Goal: Task Accomplishment & Management: Complete application form

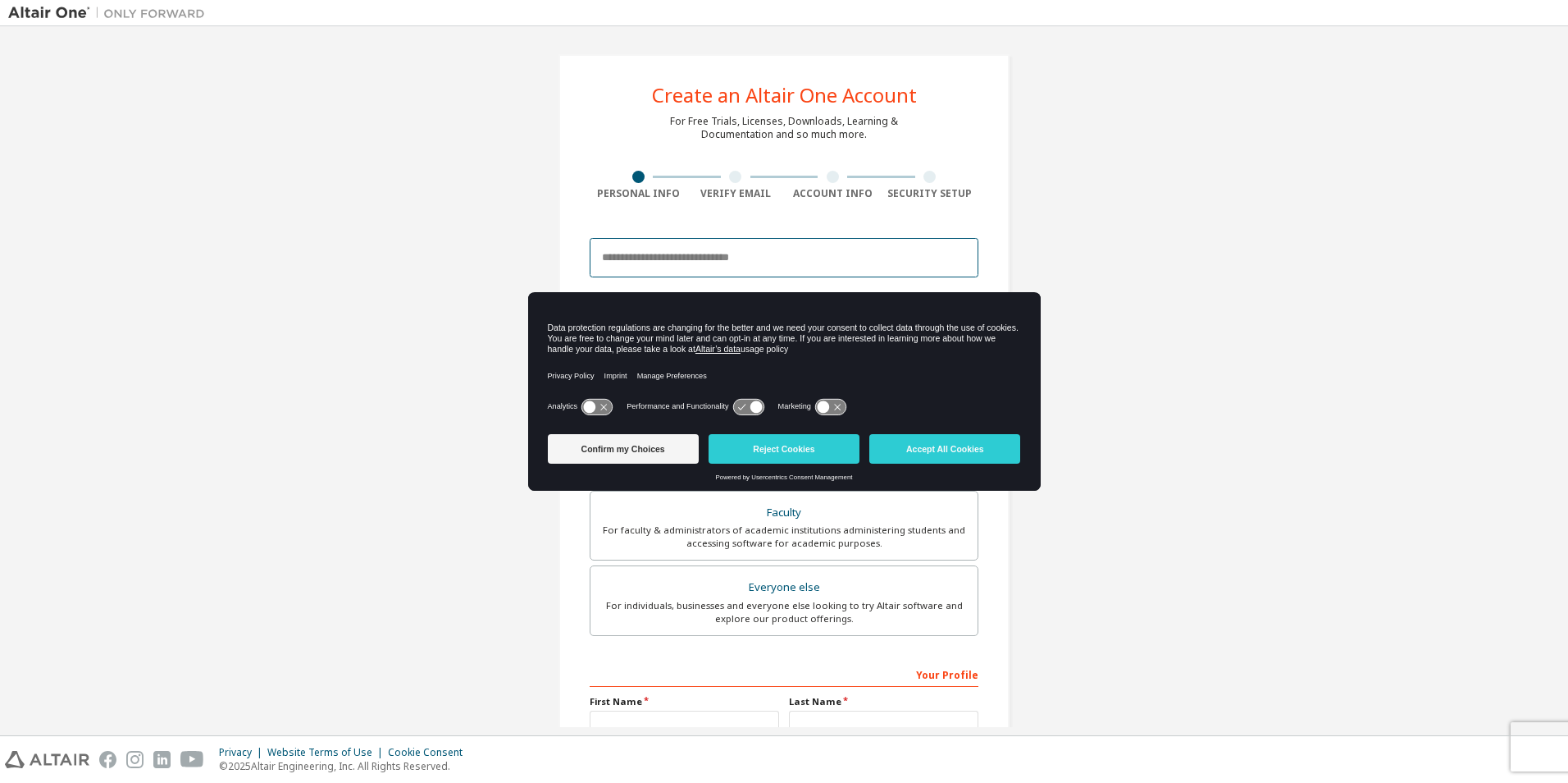
click at [676, 264] on input "email" at bounding box center [784, 257] width 389 height 39
type input "**********"
click at [907, 450] on button "Accept All Cookies" at bounding box center [945, 448] width 151 height 29
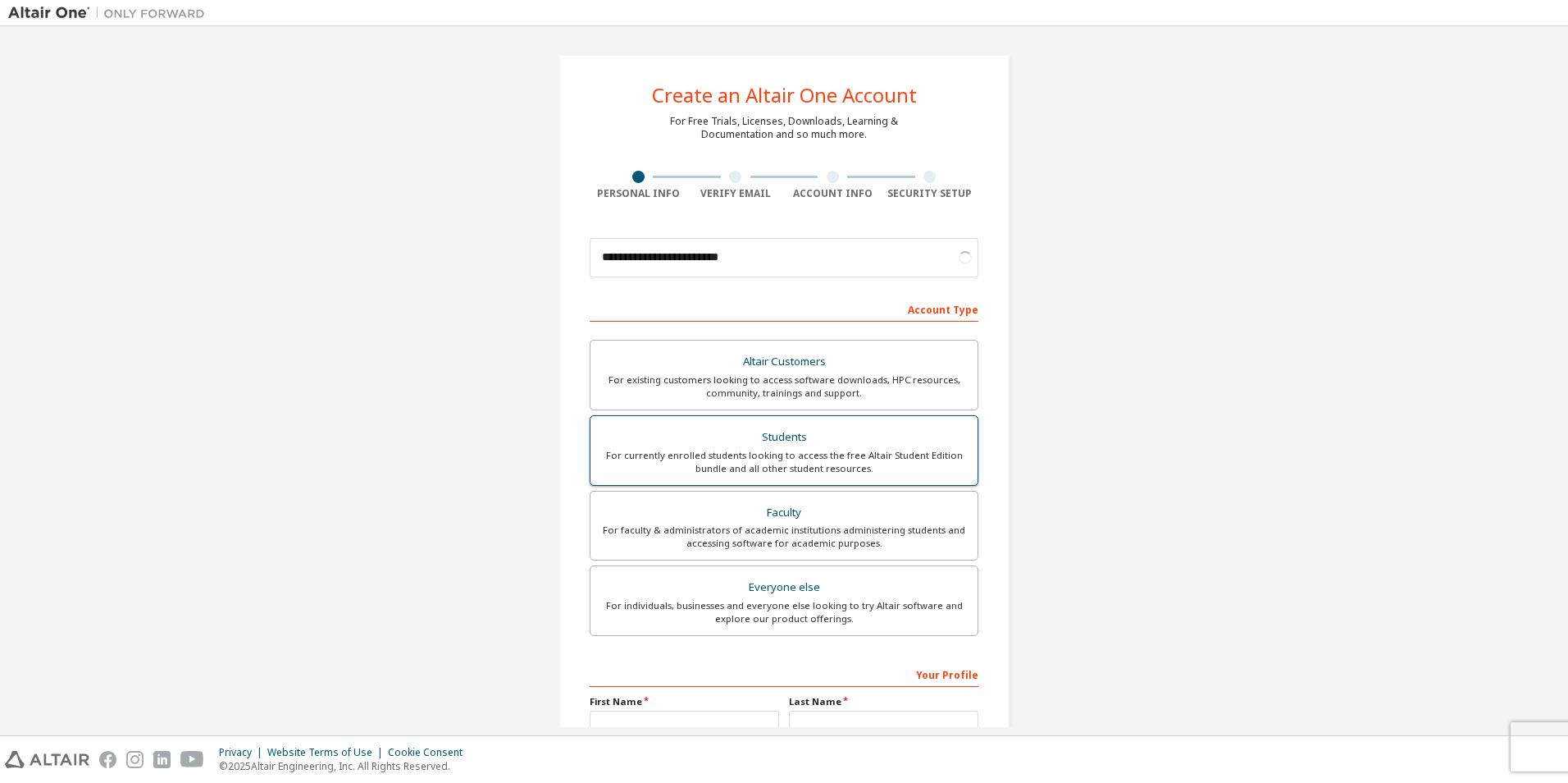
click at [737, 443] on div "Students" at bounding box center [784, 438] width 367 height 23
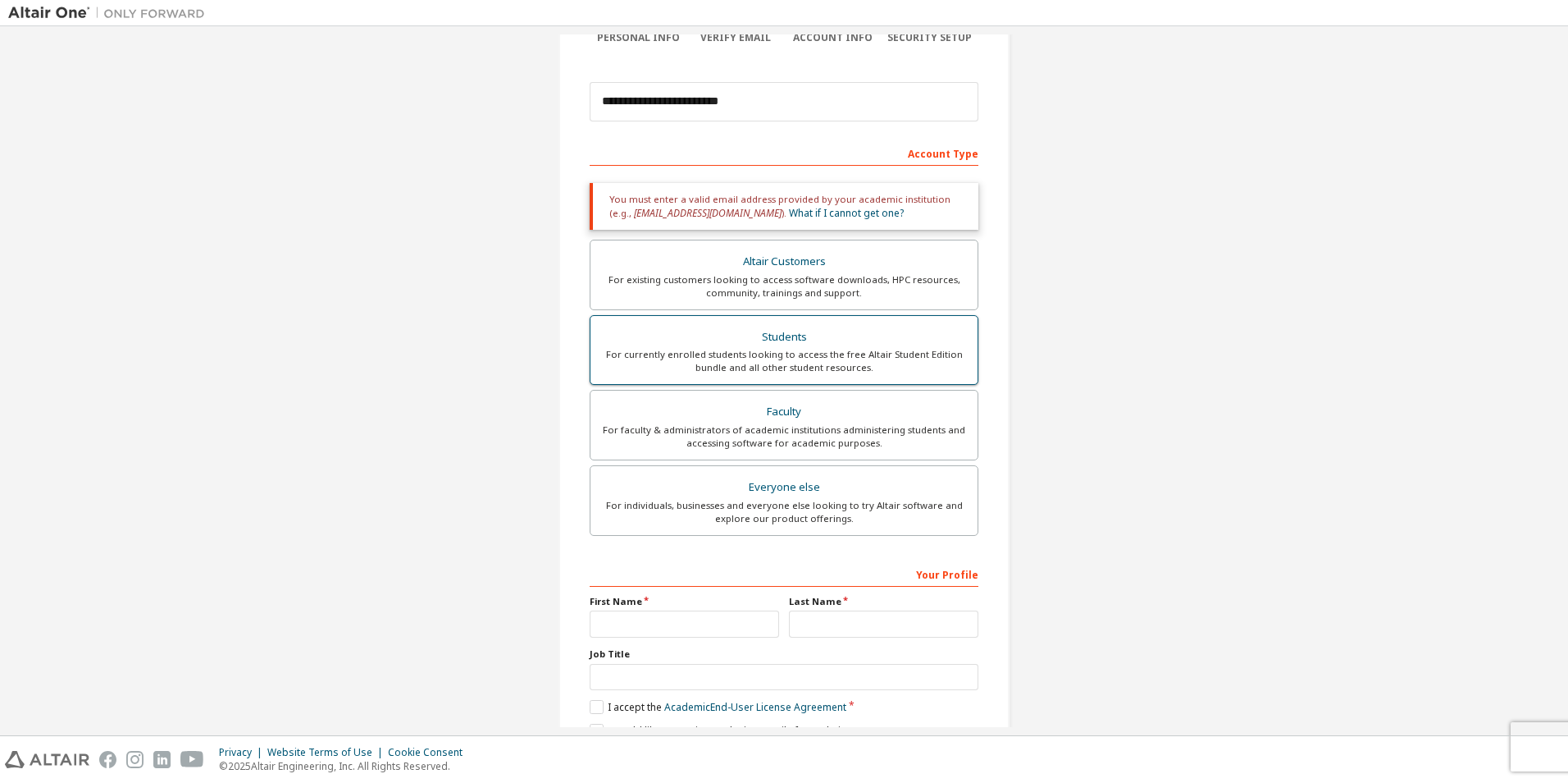
scroll to position [164, 0]
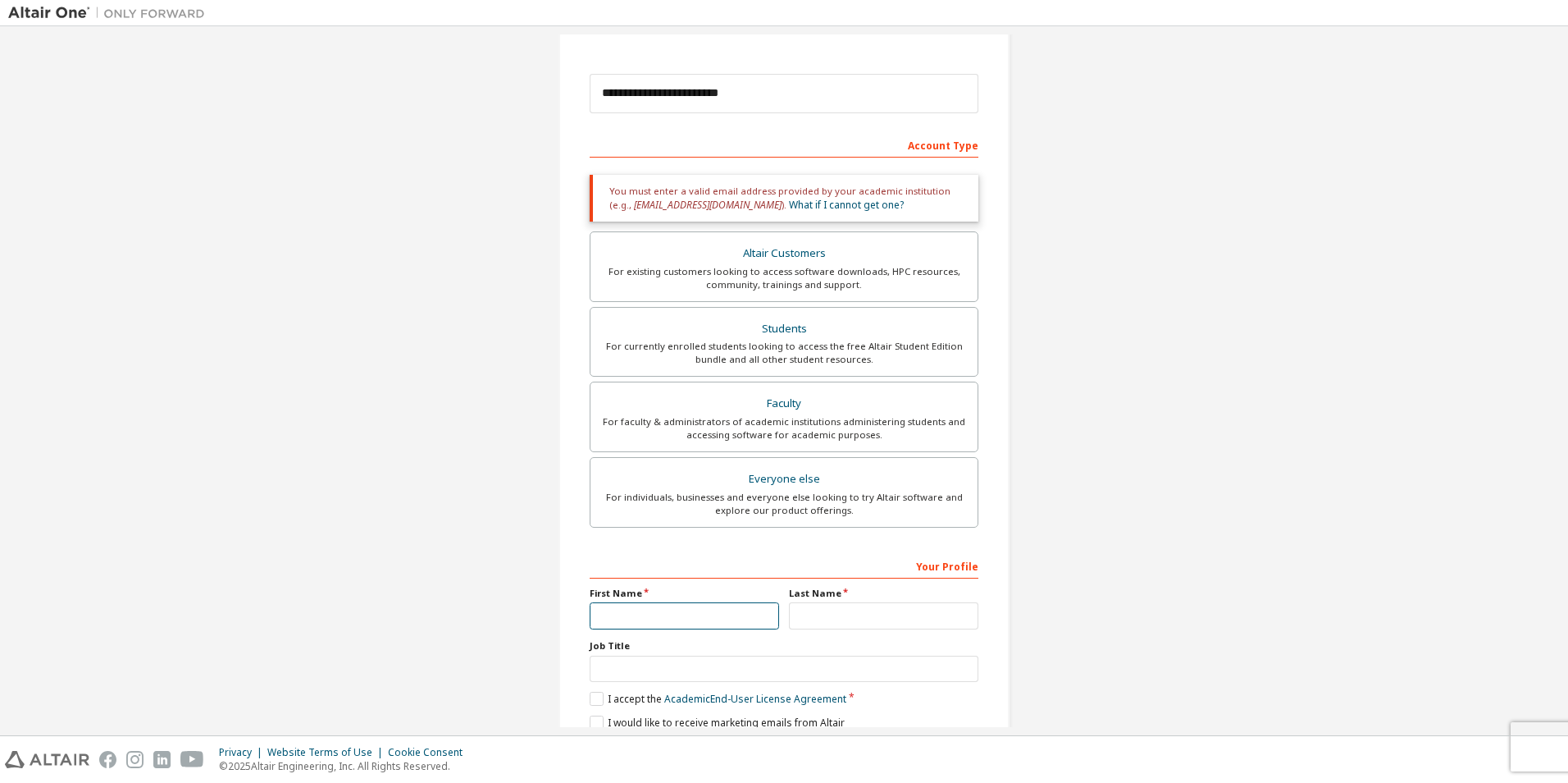
click at [676, 615] on input "text" at bounding box center [683, 615] width 189 height 27
type input "*****"
click at [816, 625] on input "text" at bounding box center [883, 615] width 189 height 27
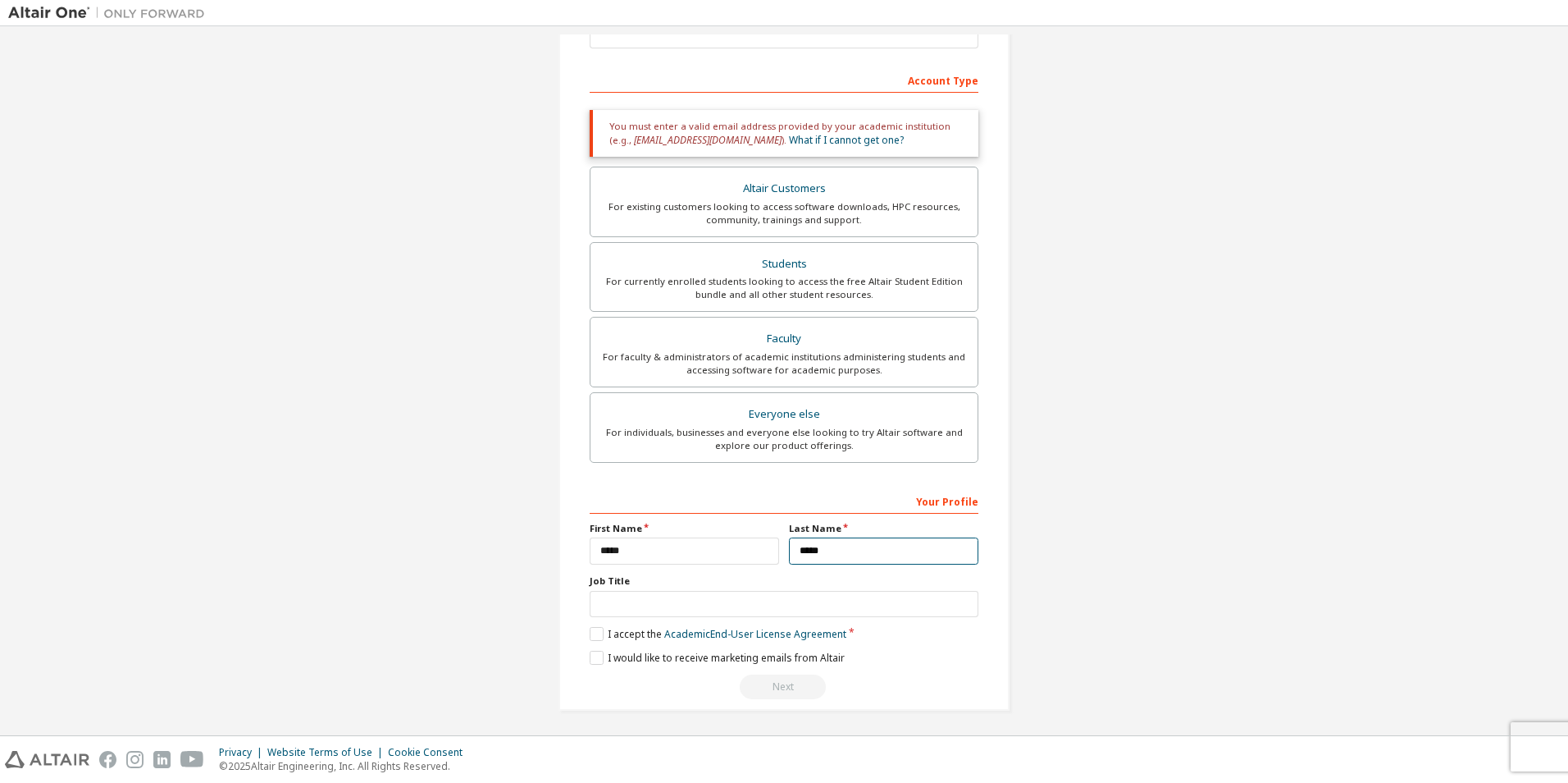
scroll to position [233, 0]
type input "*****"
click at [664, 589] on input "text" at bounding box center [784, 601] width 389 height 27
type input "*******"
click at [592, 630] on label "I accept the Academic End-User License Agreement" at bounding box center [717, 630] width 256 height 14
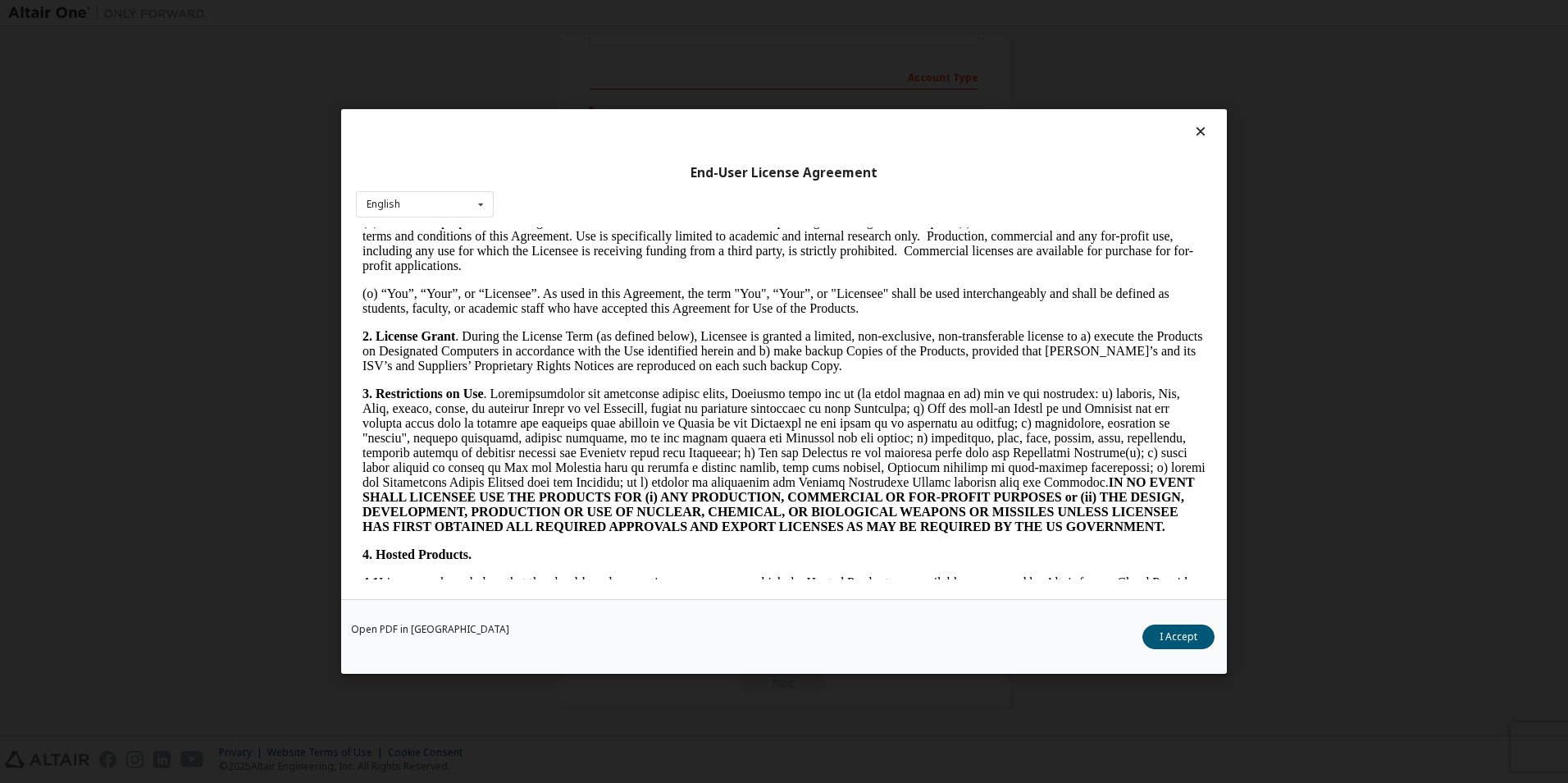
scroll to position [1395, 0]
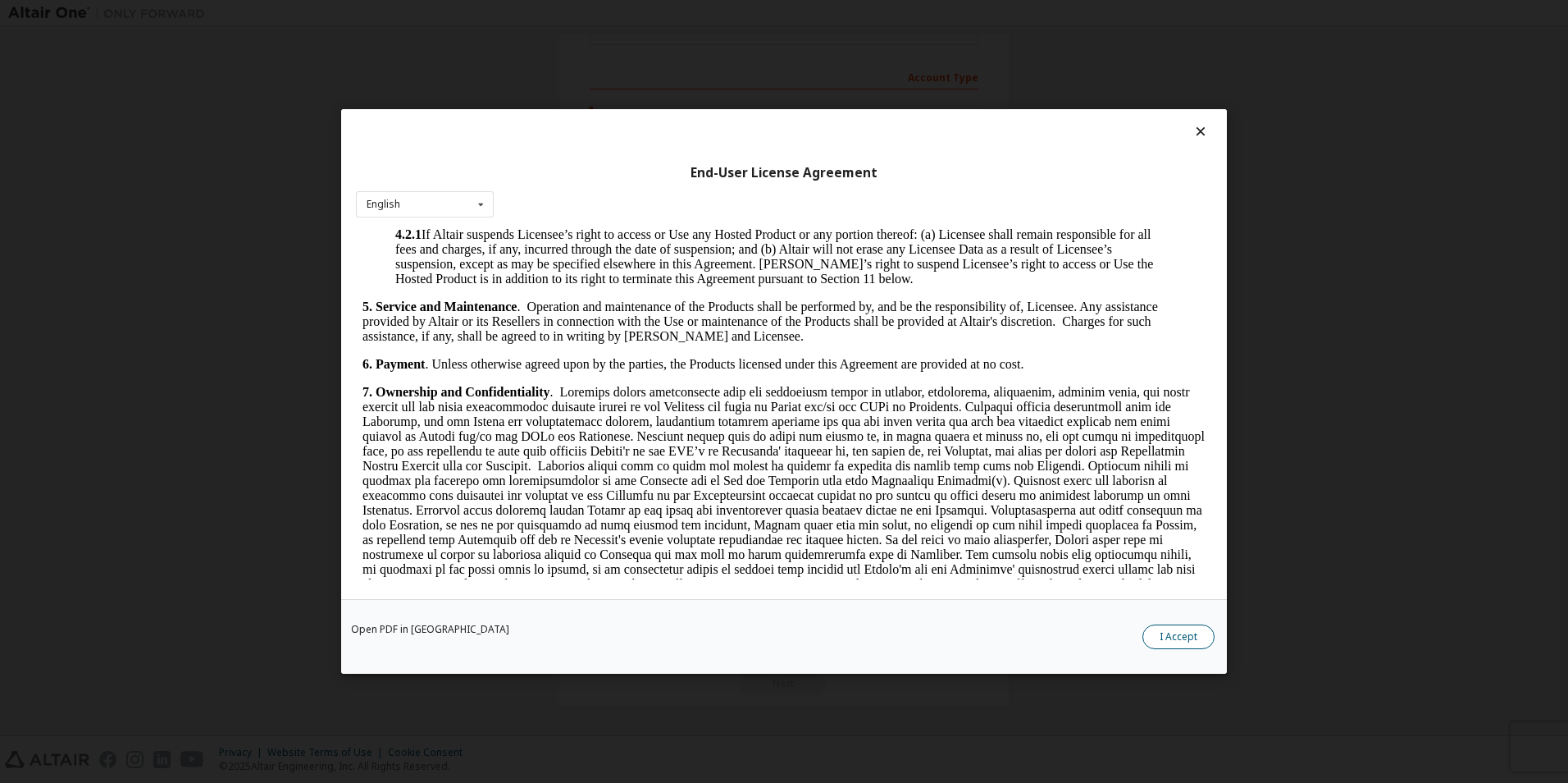
click at [1175, 638] on button "I Accept" at bounding box center [1178, 637] width 72 height 25
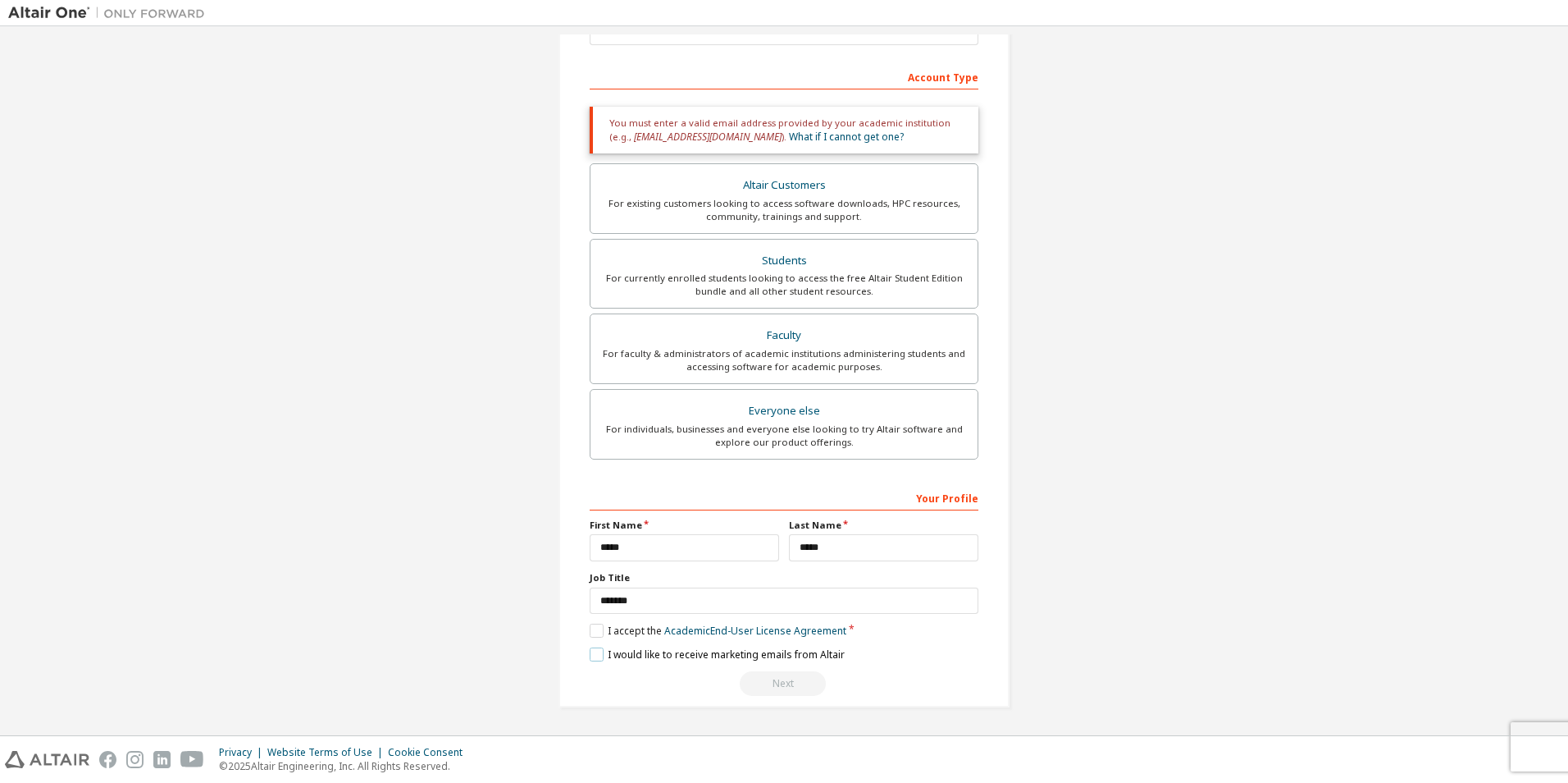
click at [594, 652] on label "I would like to receive marketing emails from Altair" at bounding box center [716, 654] width 255 height 14
click at [593, 651] on label "I would like to receive marketing emails from Altair" at bounding box center [716, 654] width 255 height 14
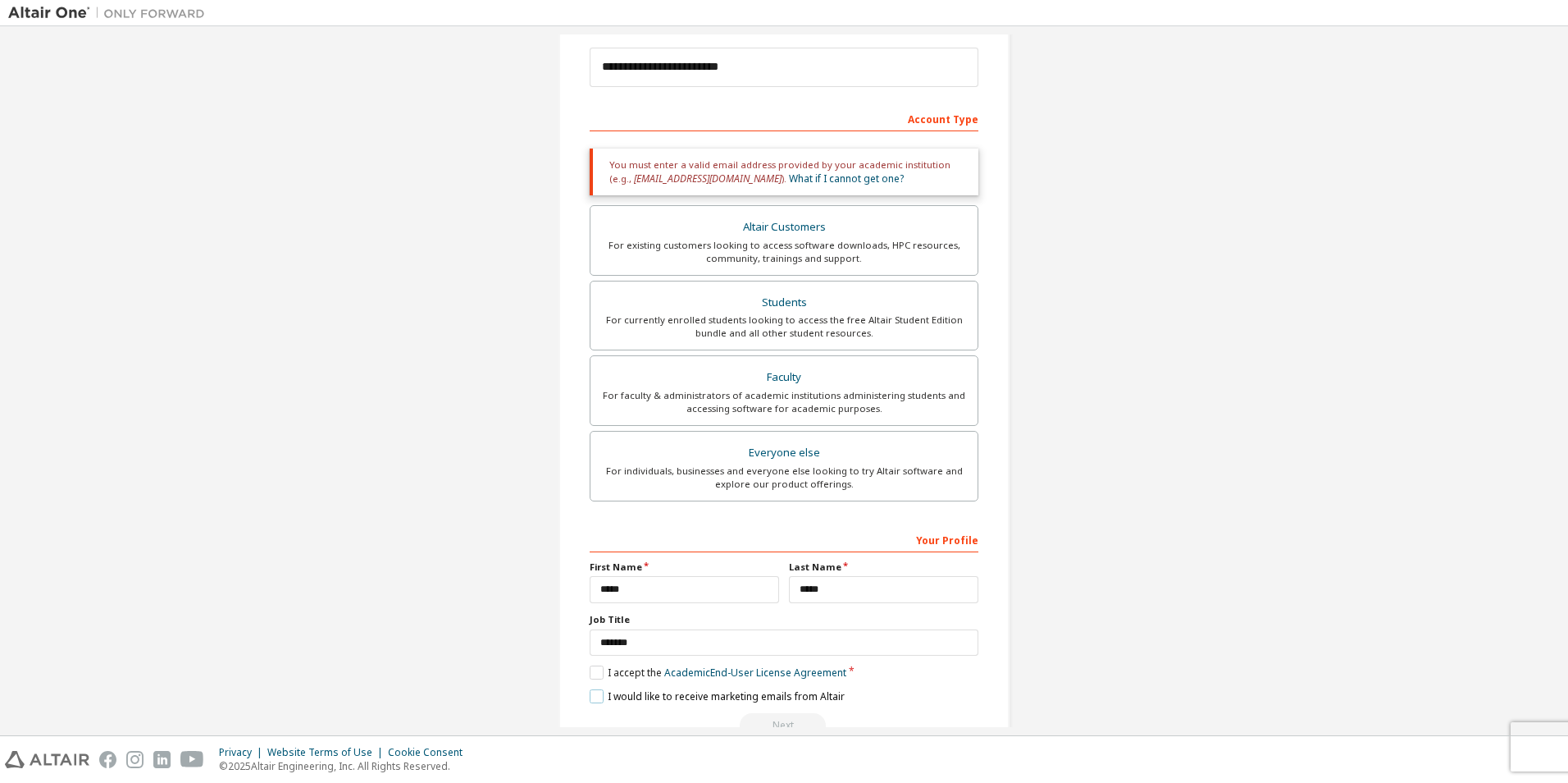
scroll to position [233, 0]
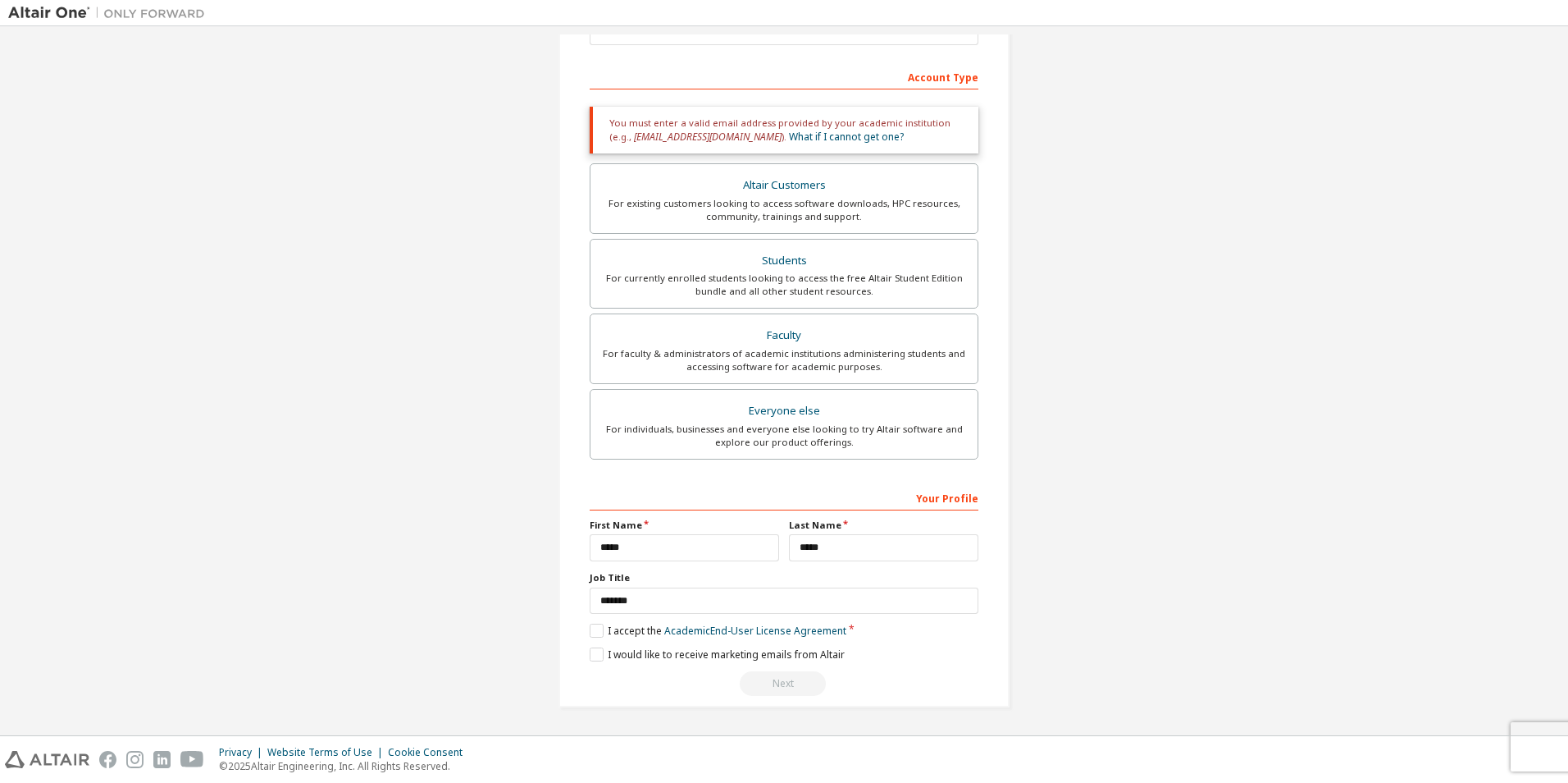
click at [785, 689] on div "Next" at bounding box center [784, 684] width 389 height 25
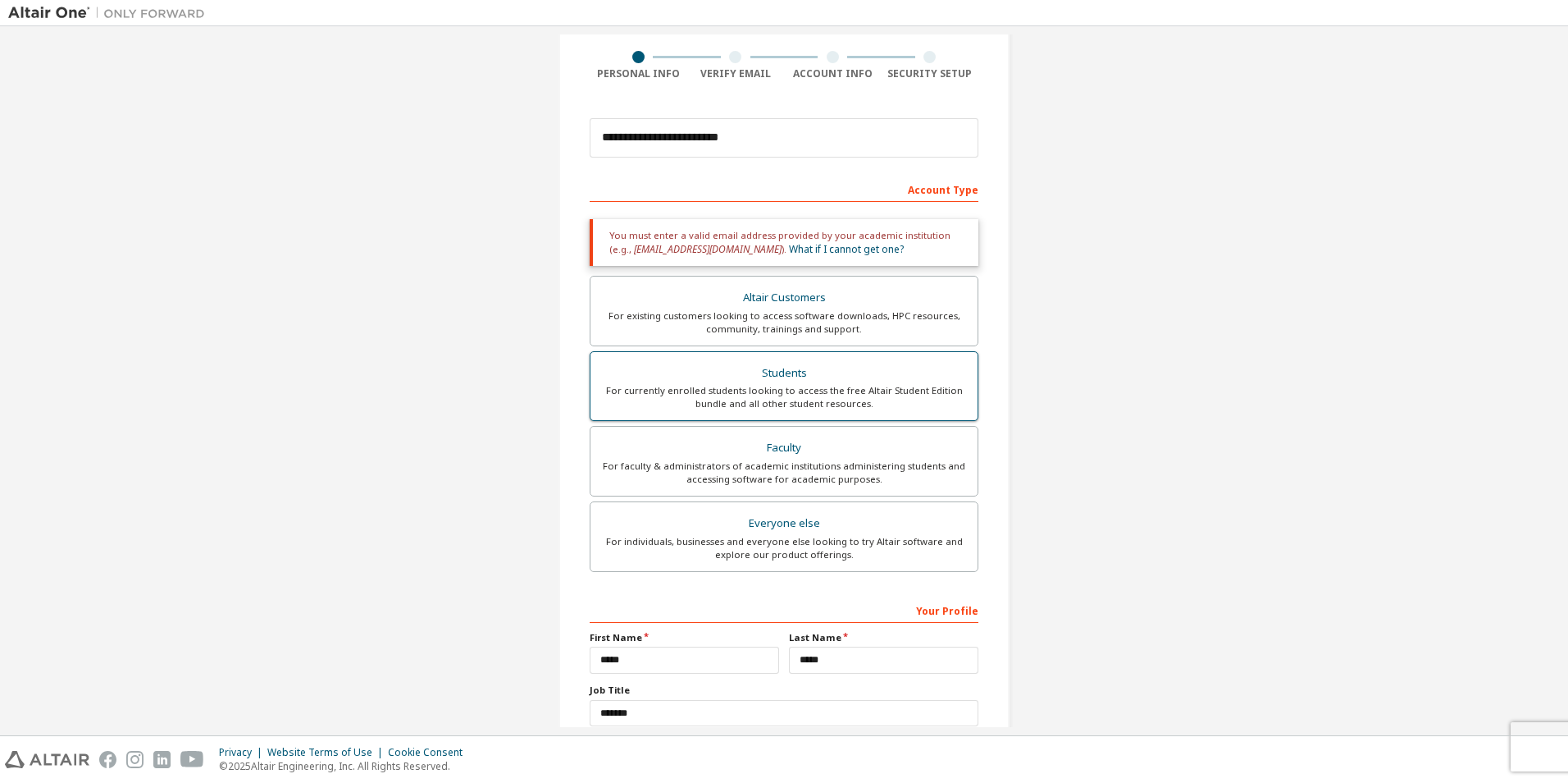
scroll to position [0, 0]
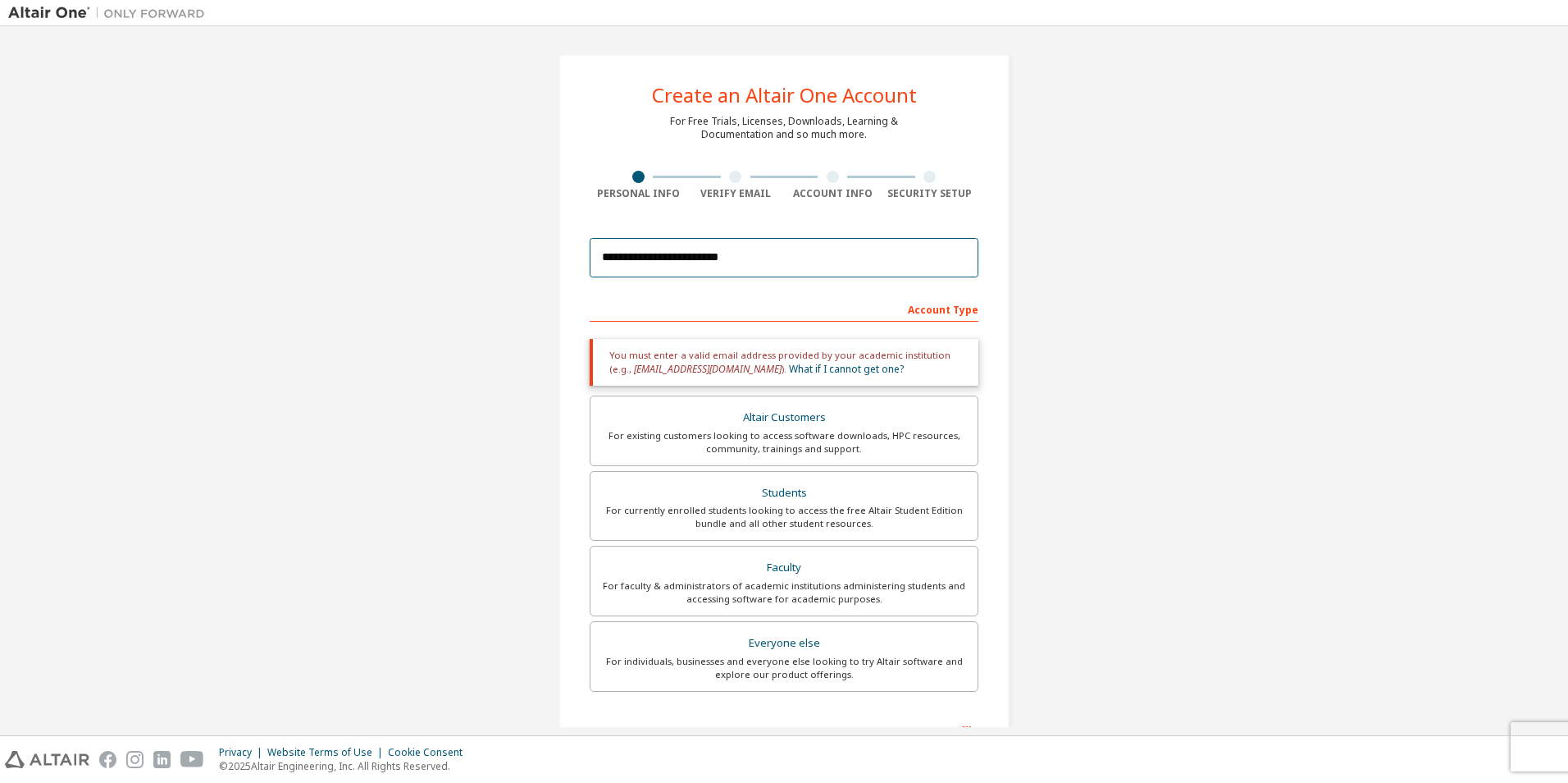
click at [626, 255] on input "**********" at bounding box center [784, 257] width 389 height 39
click at [687, 257] on input "**********" at bounding box center [784, 257] width 389 height 39
click at [700, 249] on input "**********" at bounding box center [784, 257] width 389 height 39
click at [726, 183] on div "Verify Email" at bounding box center [736, 185] width 98 height 29
click at [697, 482] on div "Students" at bounding box center [784, 494] width 367 height 23
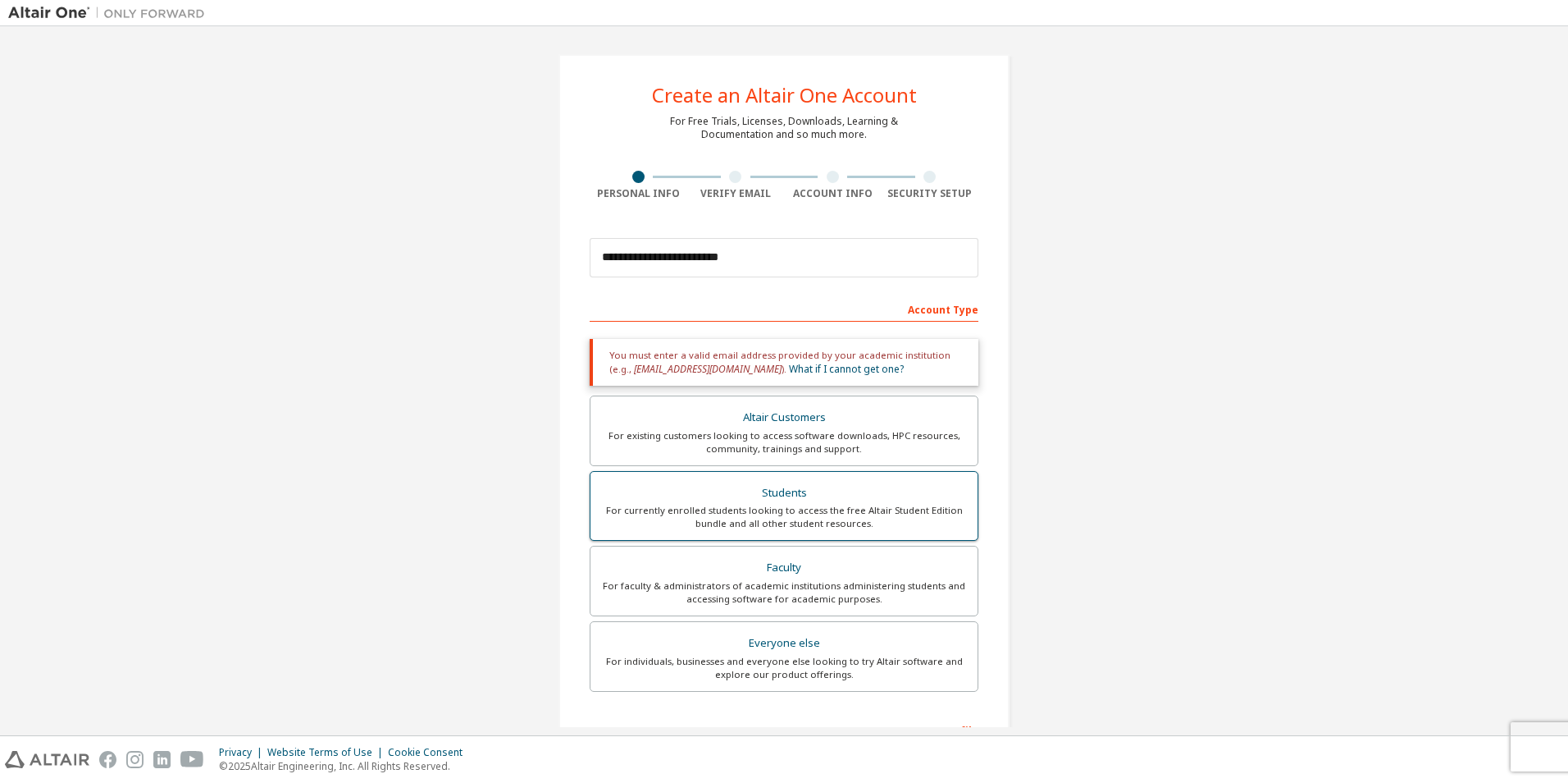
scroll to position [233, 0]
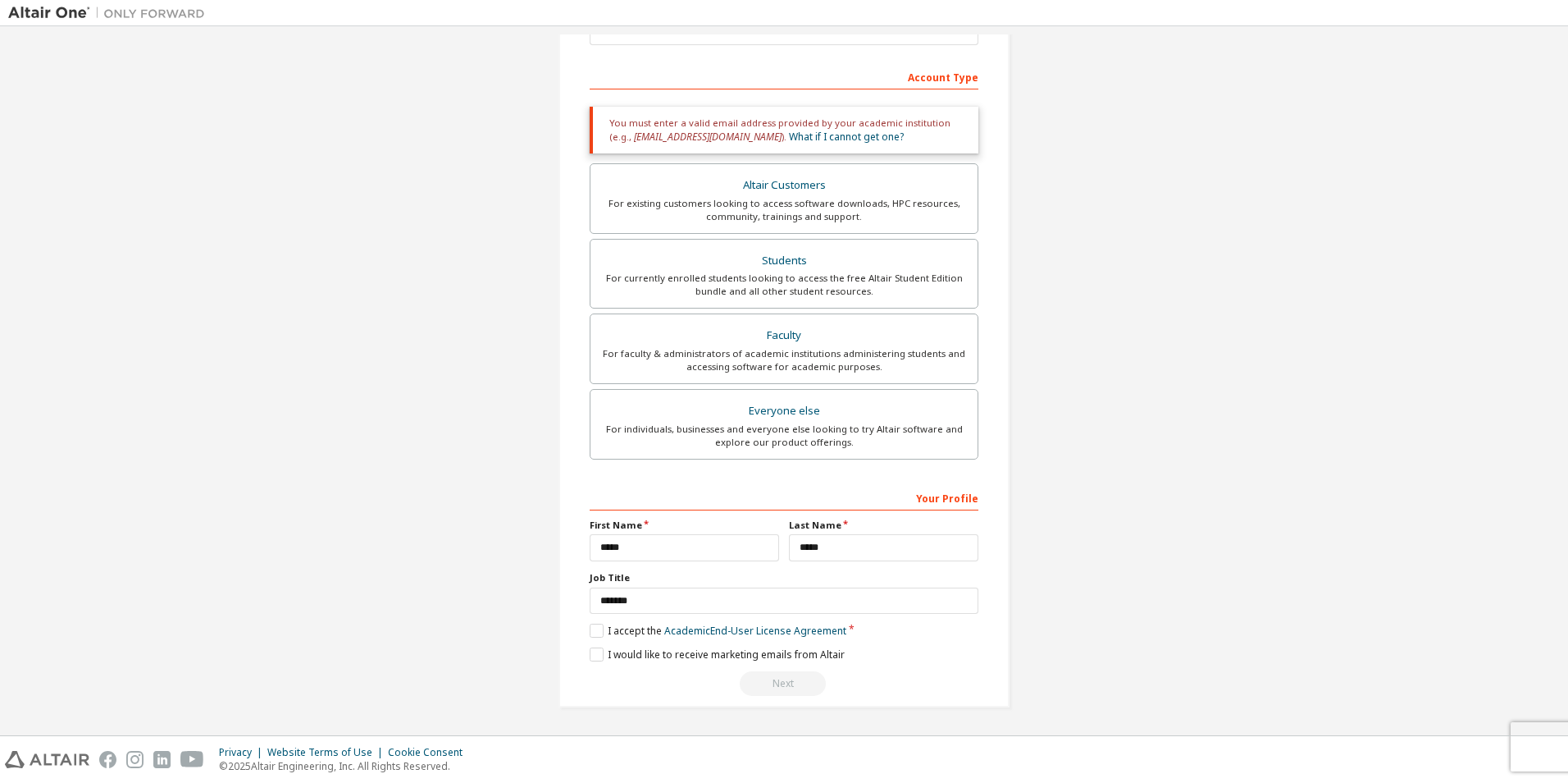
click at [808, 678] on div "Next" at bounding box center [784, 684] width 389 height 25
drag, startPoint x: 808, startPoint y: 678, endPoint x: 730, endPoint y: 652, distance: 82.2
click at [730, 652] on label "I would like to receive marketing emails from Altair" at bounding box center [716, 654] width 255 height 14
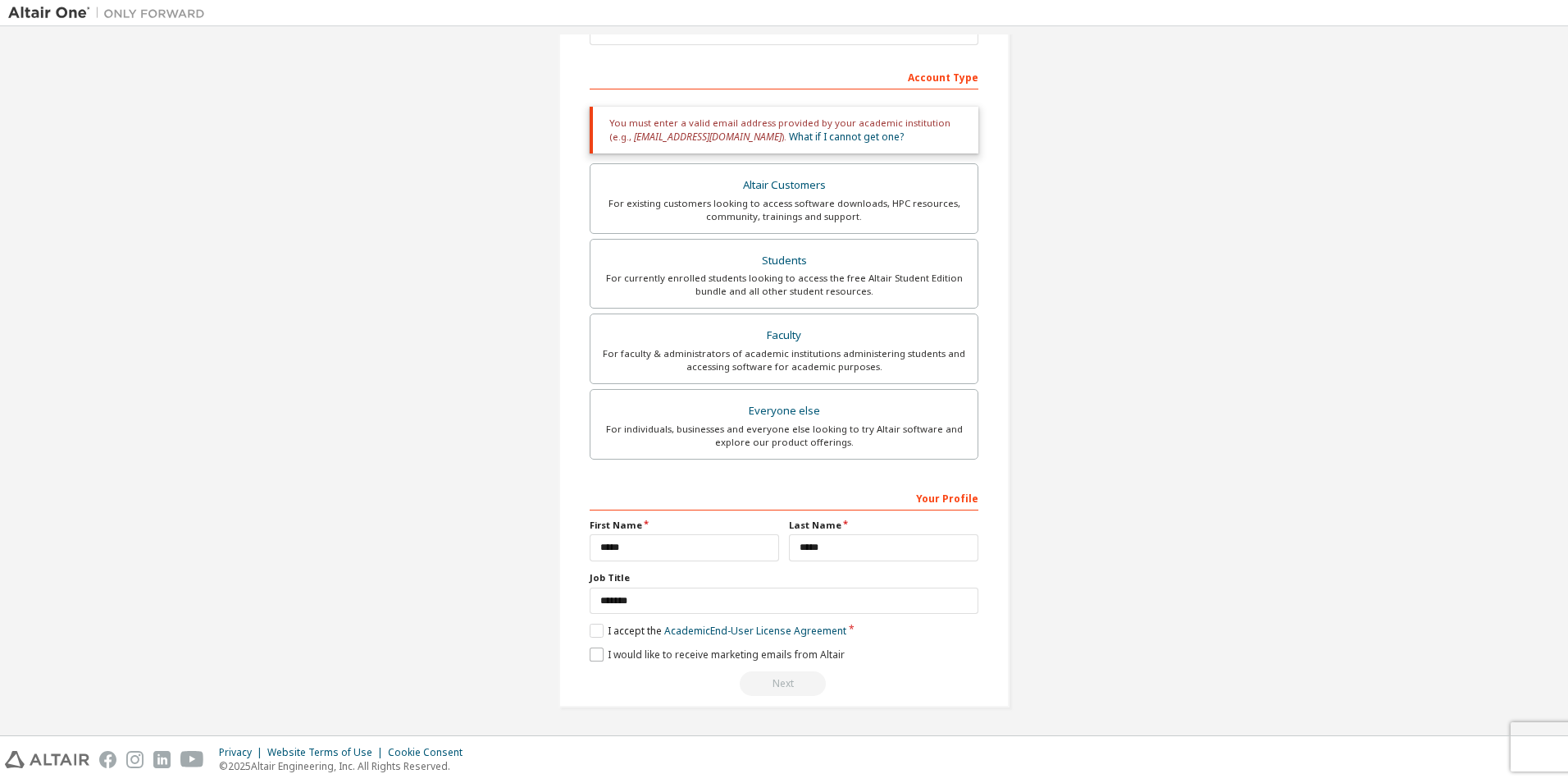
click at [760, 647] on div "**********" at bounding box center [784, 589] width 389 height 212
click at [760, 651] on label "I would like to receive marketing emails from Altair" at bounding box center [716, 654] width 255 height 14
click at [773, 677] on div "Next" at bounding box center [784, 684] width 389 height 25
click at [831, 414] on div "Everyone else" at bounding box center [784, 411] width 367 height 23
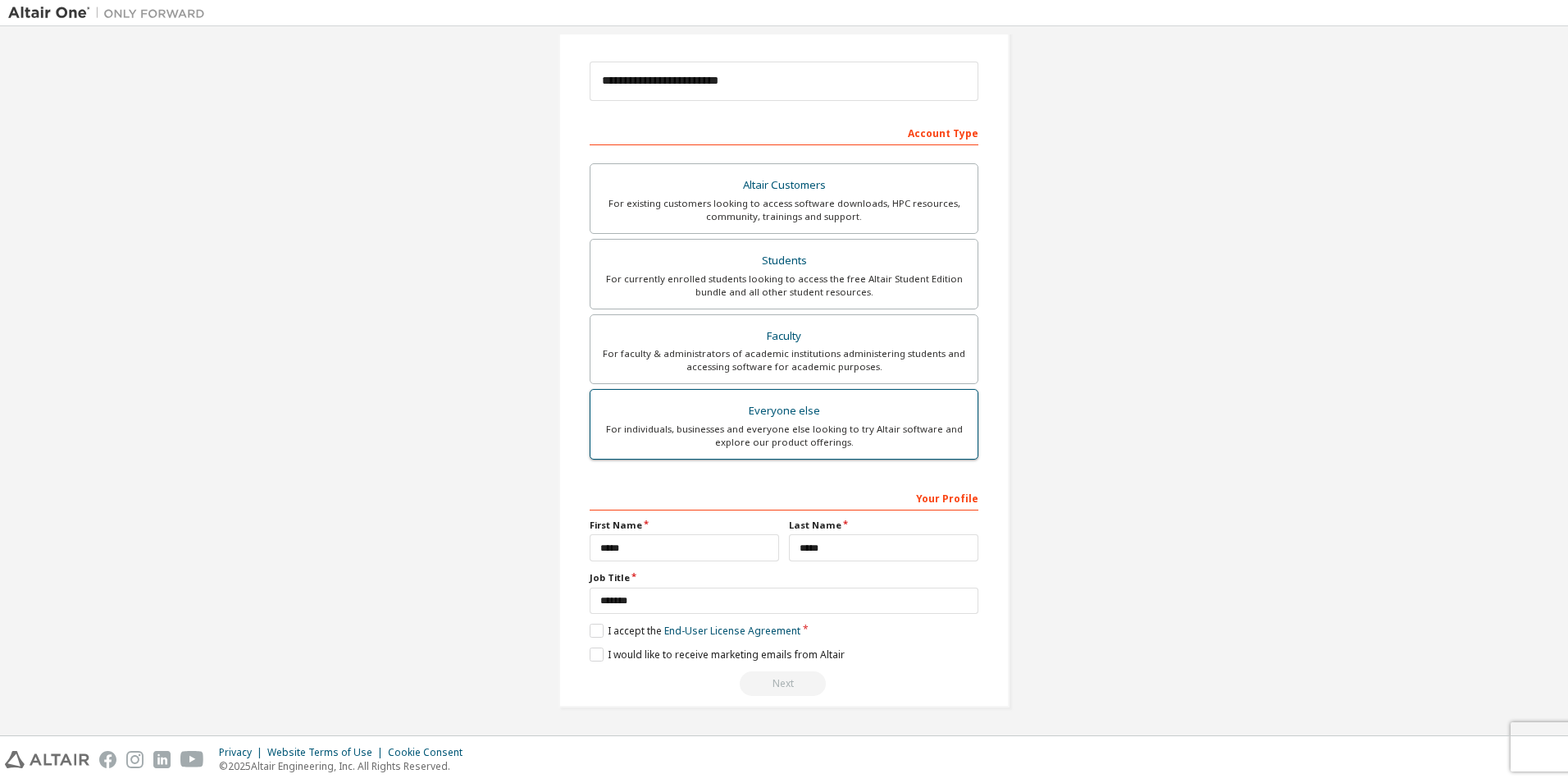
scroll to position [177, 0]
click at [750, 629] on link "End-User License Agreement" at bounding box center [732, 630] width 136 height 14
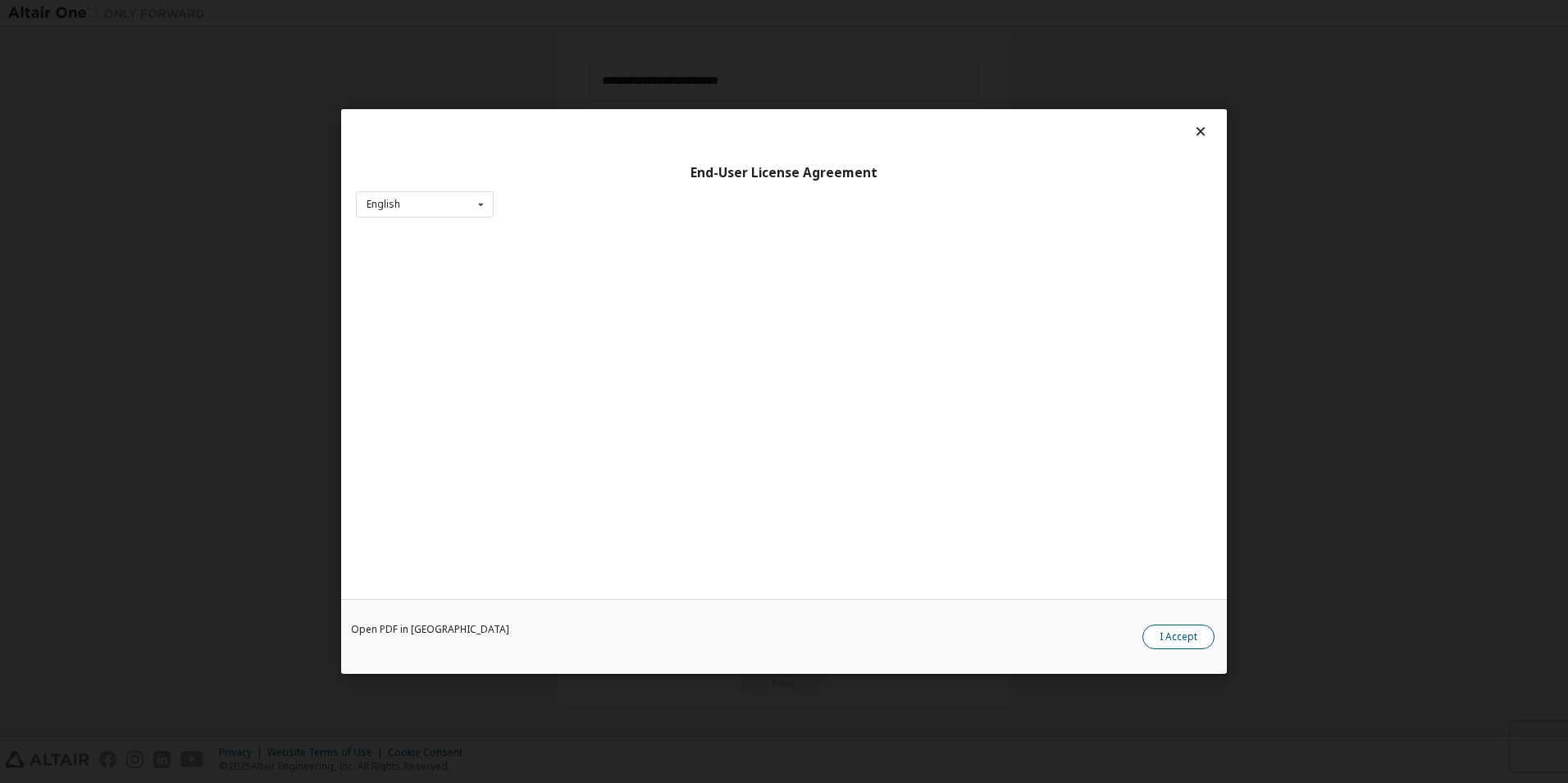
click at [1170, 641] on button "I Accept" at bounding box center [1178, 637] width 72 height 25
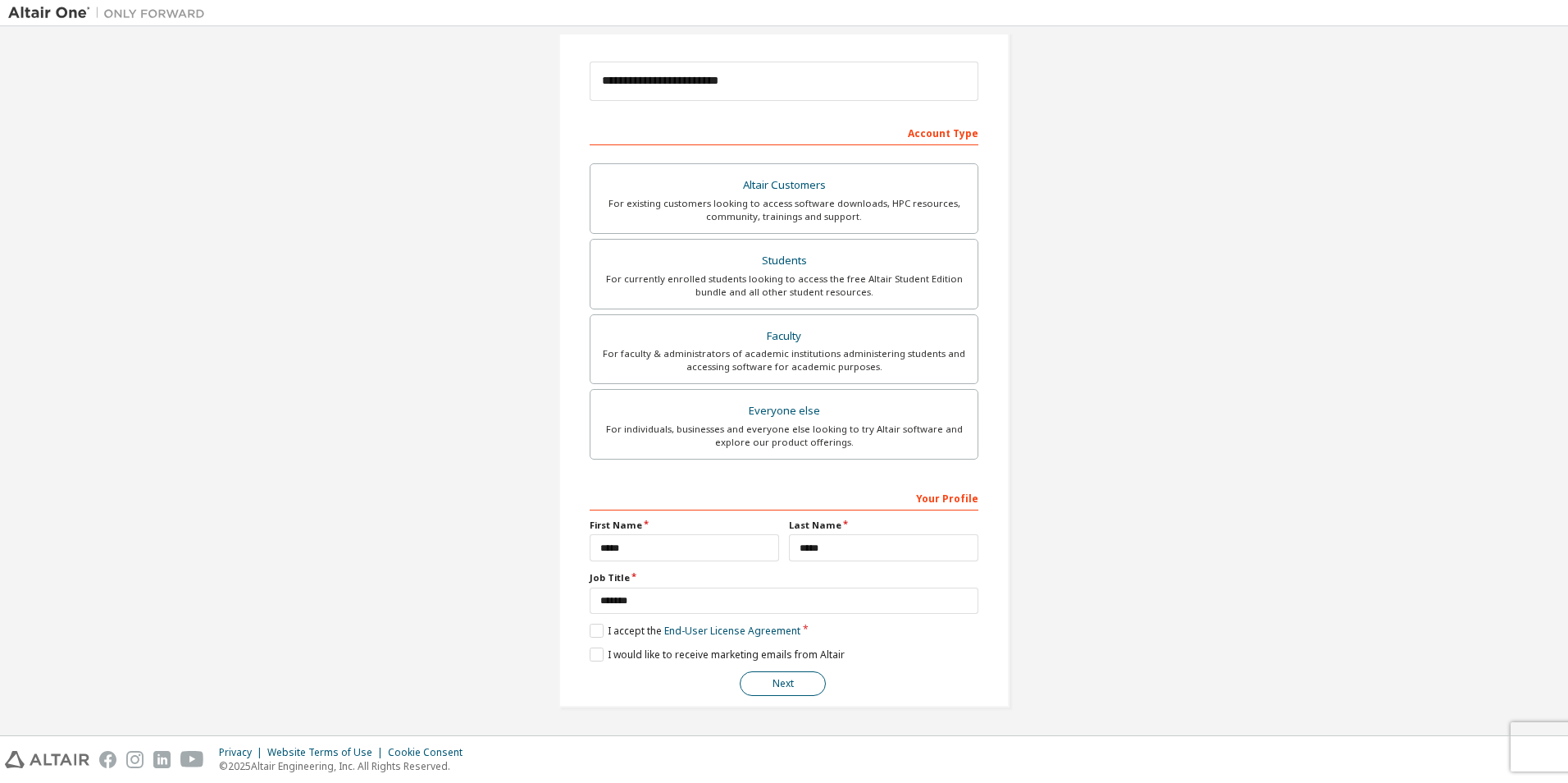
click at [791, 684] on button "Next" at bounding box center [783, 684] width 86 height 25
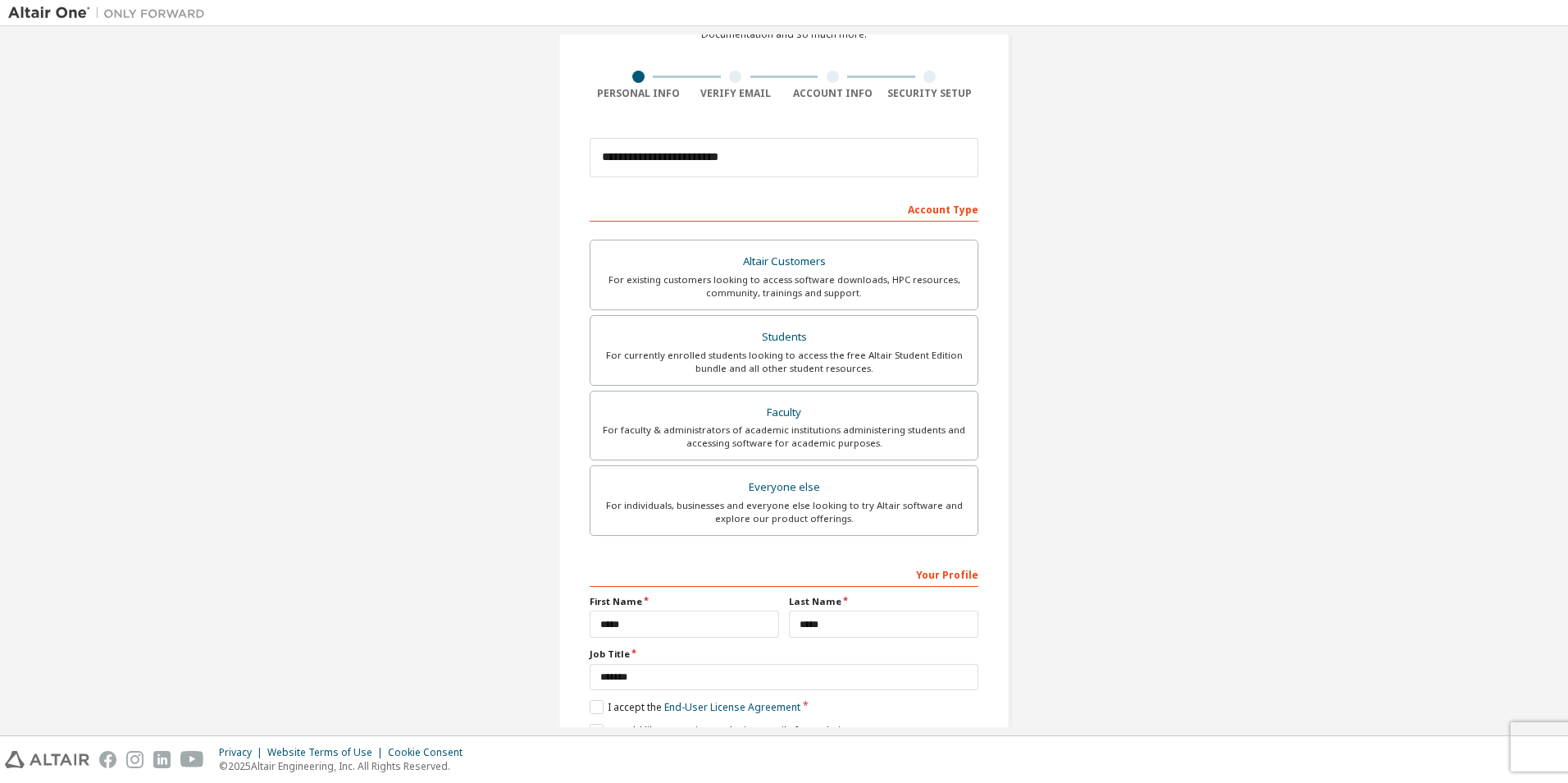
scroll to position [0, 0]
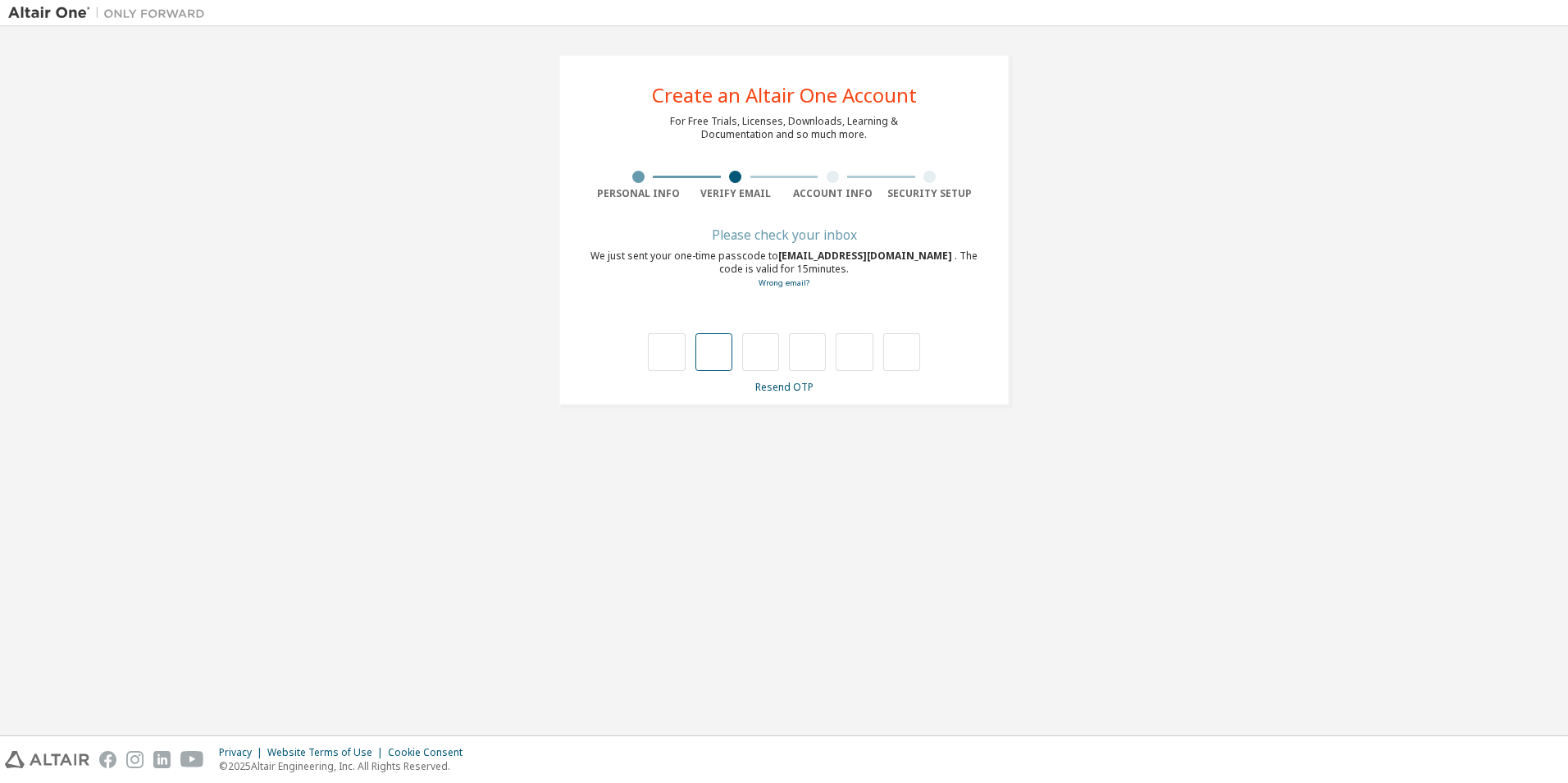
type input "*"
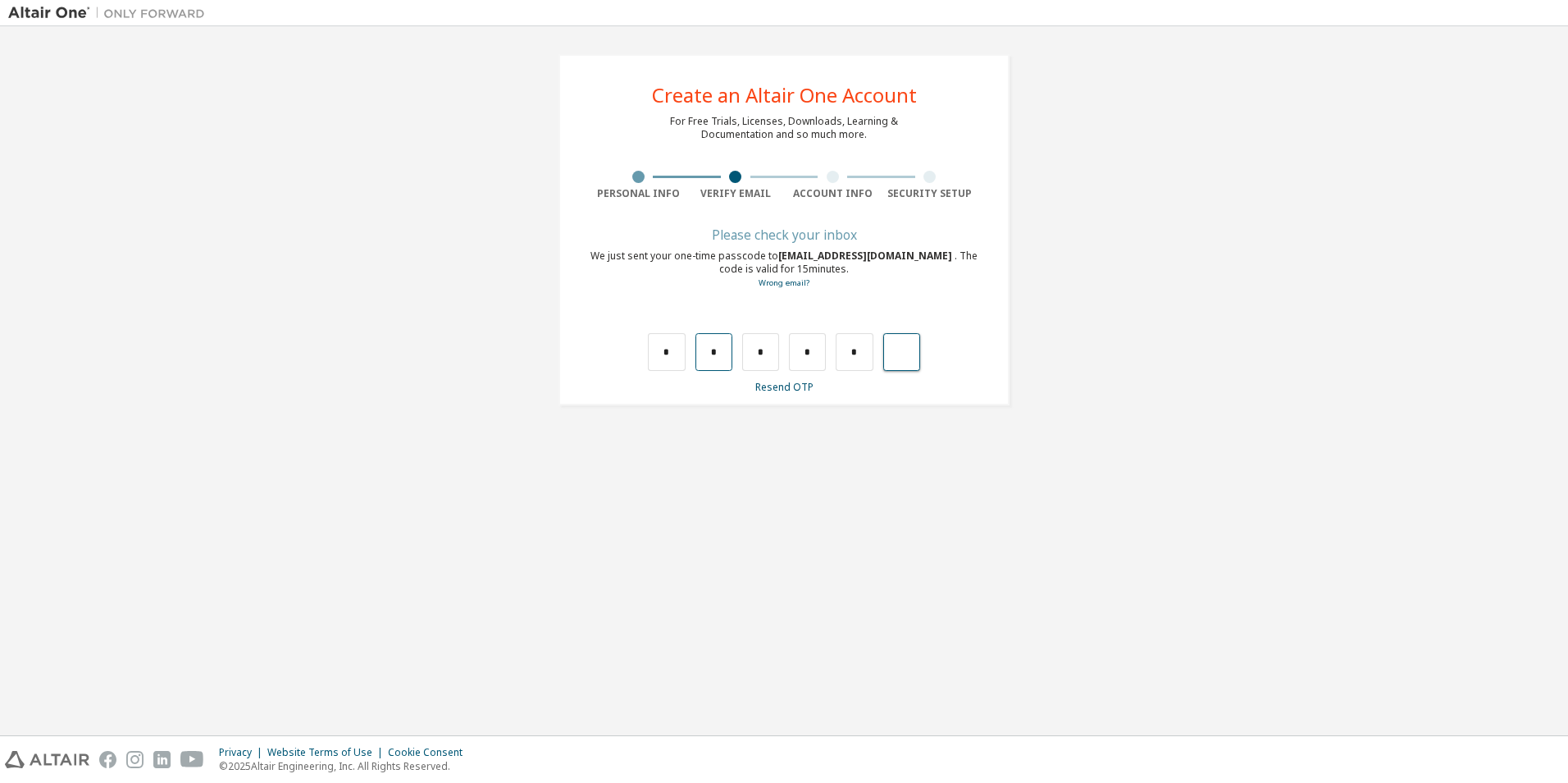
type input "*"
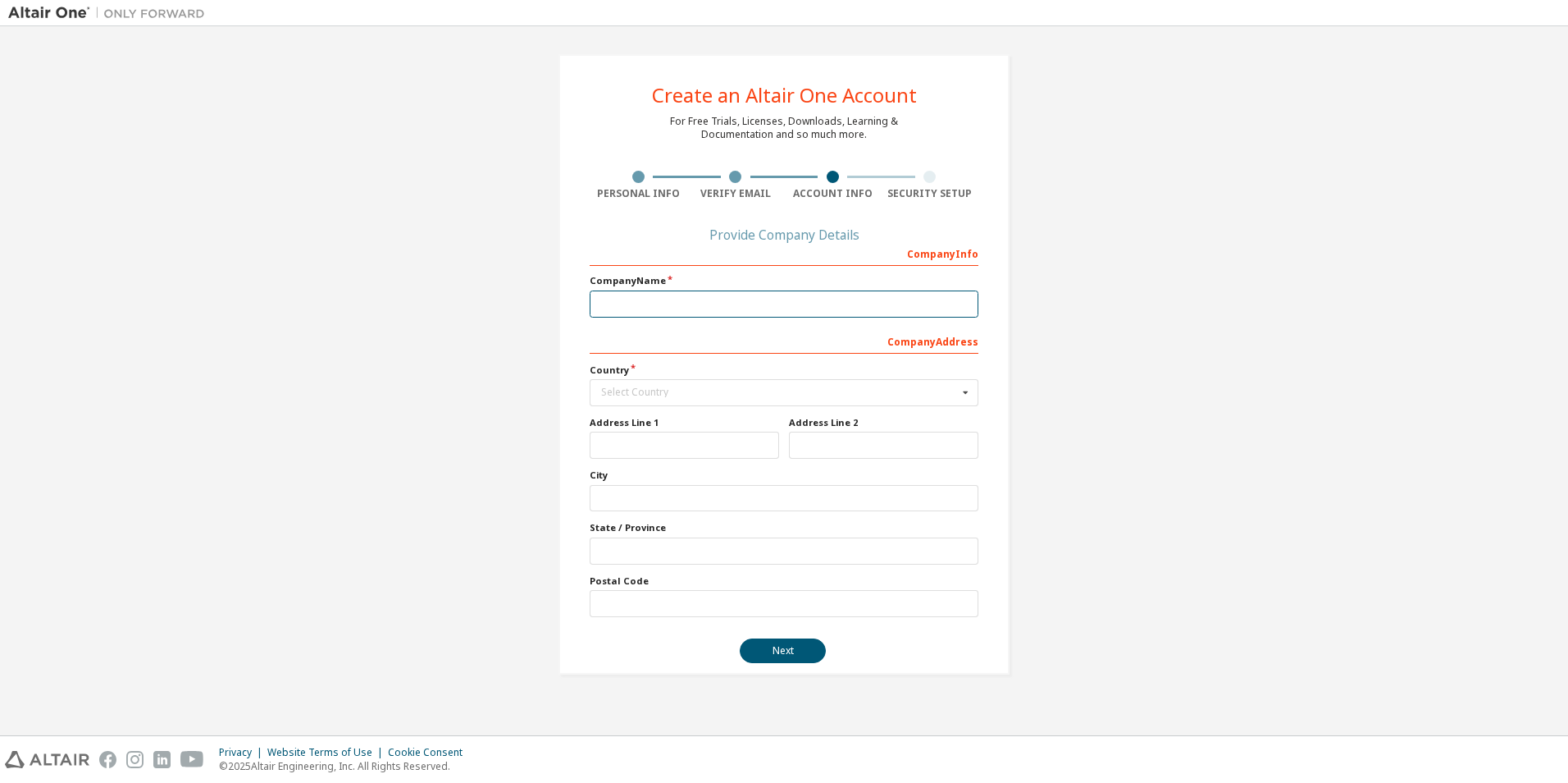
click at [691, 297] on input "text" at bounding box center [784, 304] width 389 height 27
type input "*******"
type input "*********"
click at [656, 455] on input "text" at bounding box center [683, 445] width 189 height 27
click at [634, 386] on input "text" at bounding box center [784, 392] width 387 height 26
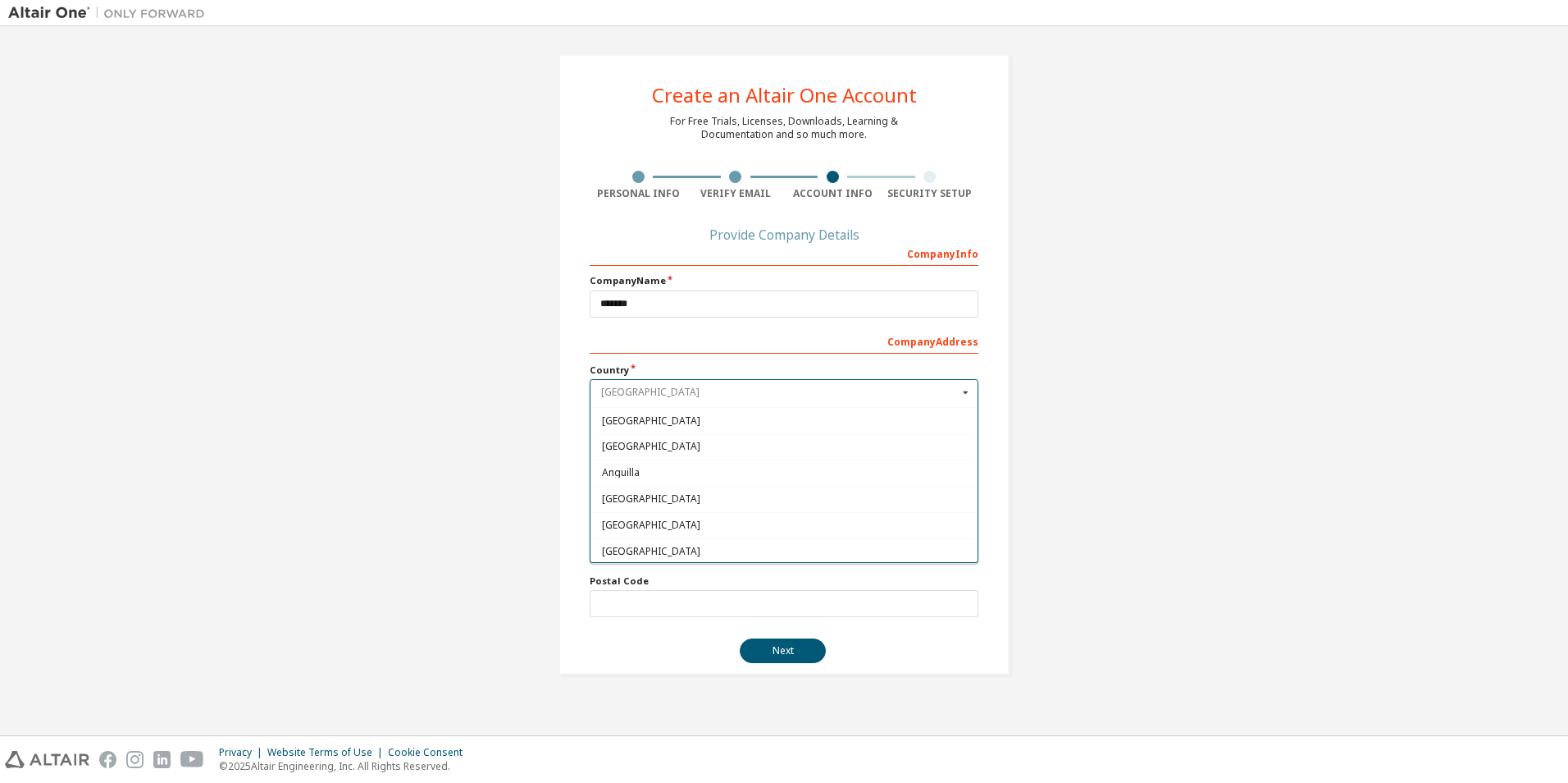
scroll to position [410, 0]
click at [650, 375] on label "Country" at bounding box center [784, 369] width 389 height 13
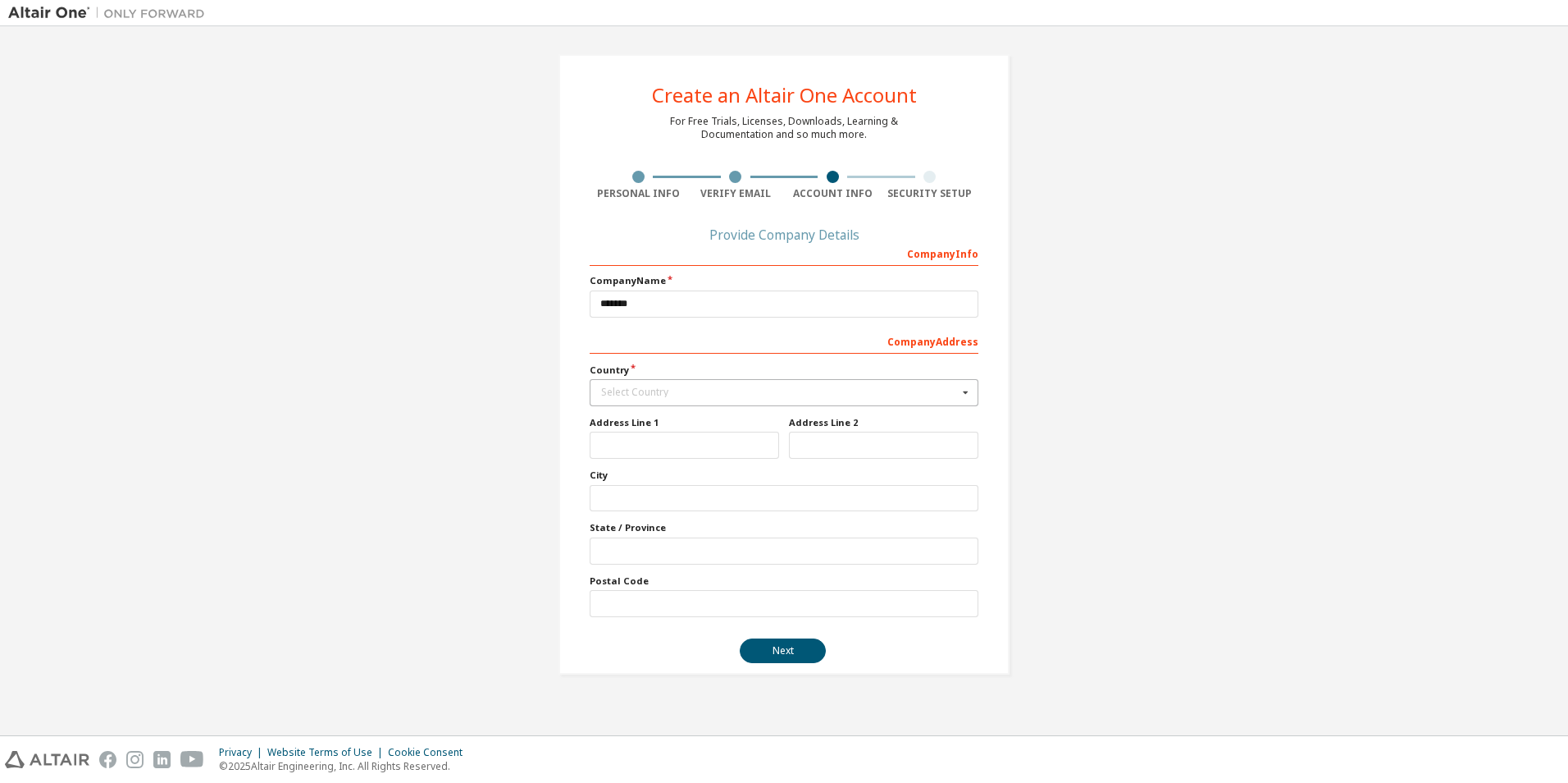
click at [647, 396] on div "Select Country" at bounding box center [779, 392] width 357 height 10
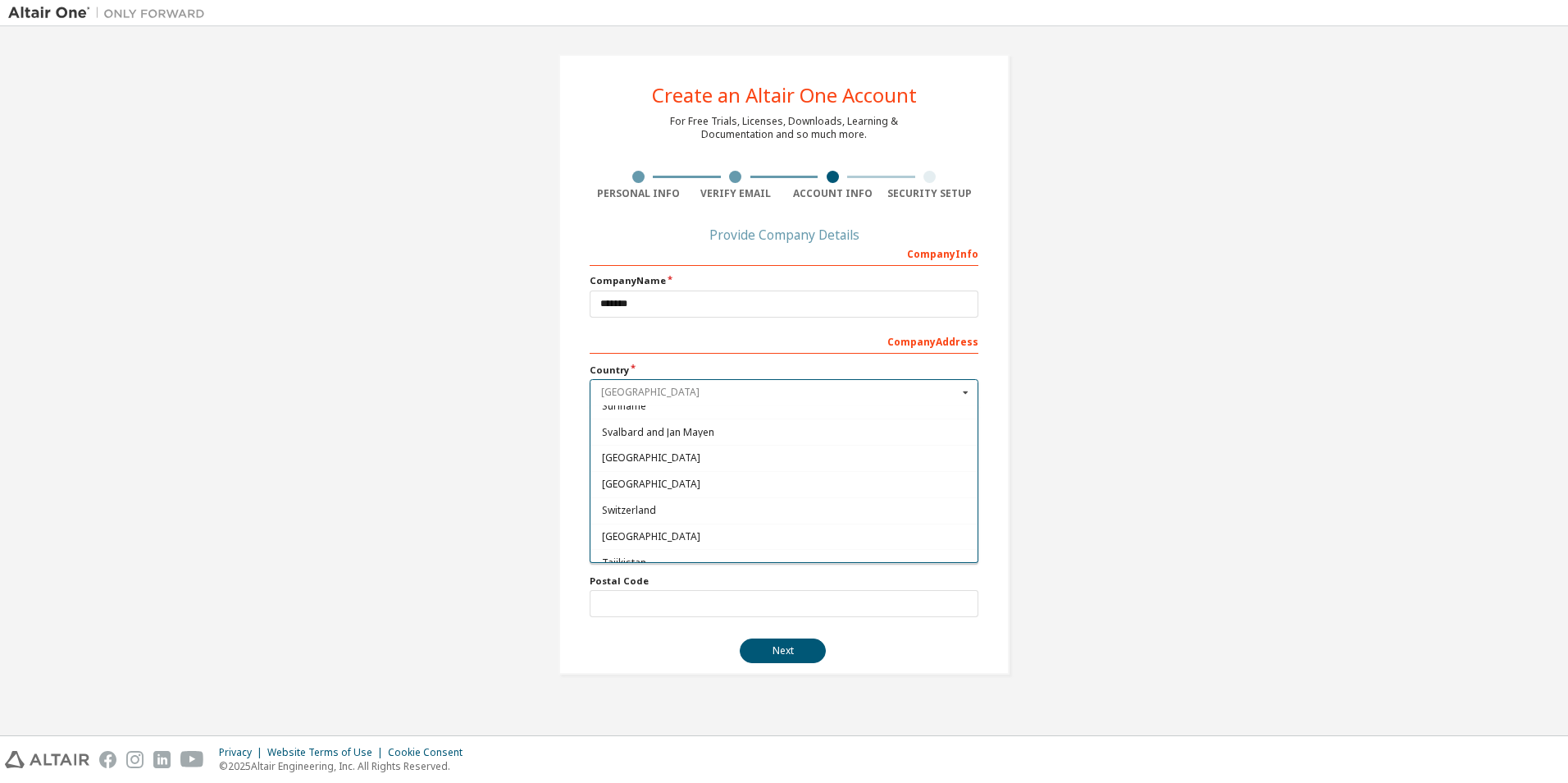
scroll to position [5287, 0]
click at [639, 410] on span "Sri Lanka" at bounding box center [784, 408] width 365 height 10
type input "***"
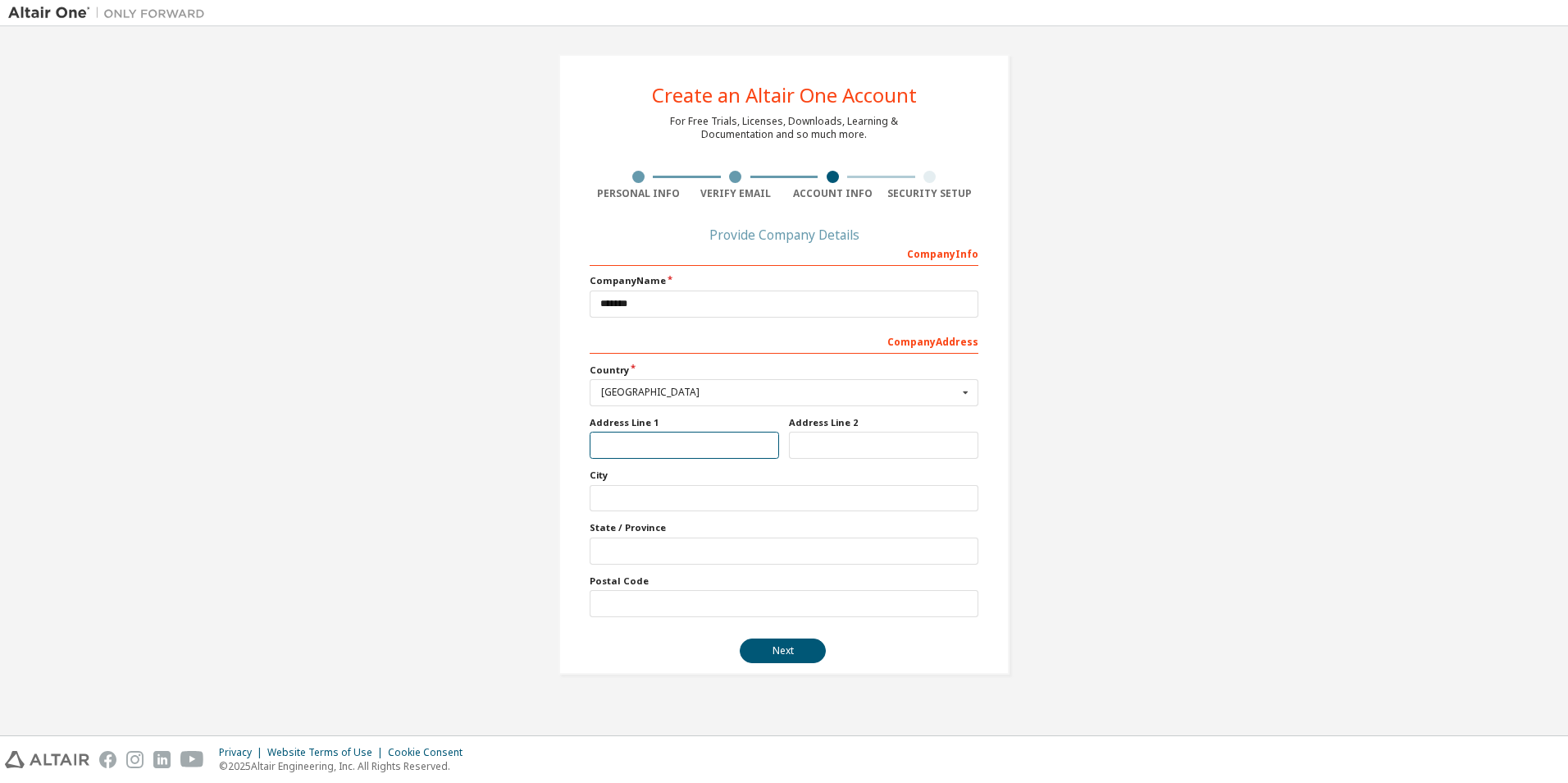
click at [640, 441] on input "text" at bounding box center [683, 445] width 189 height 27
drag, startPoint x: 849, startPoint y: 431, endPoint x: 838, endPoint y: 446, distance: 18.6
click at [849, 434] on input "text" at bounding box center [883, 445] width 189 height 27
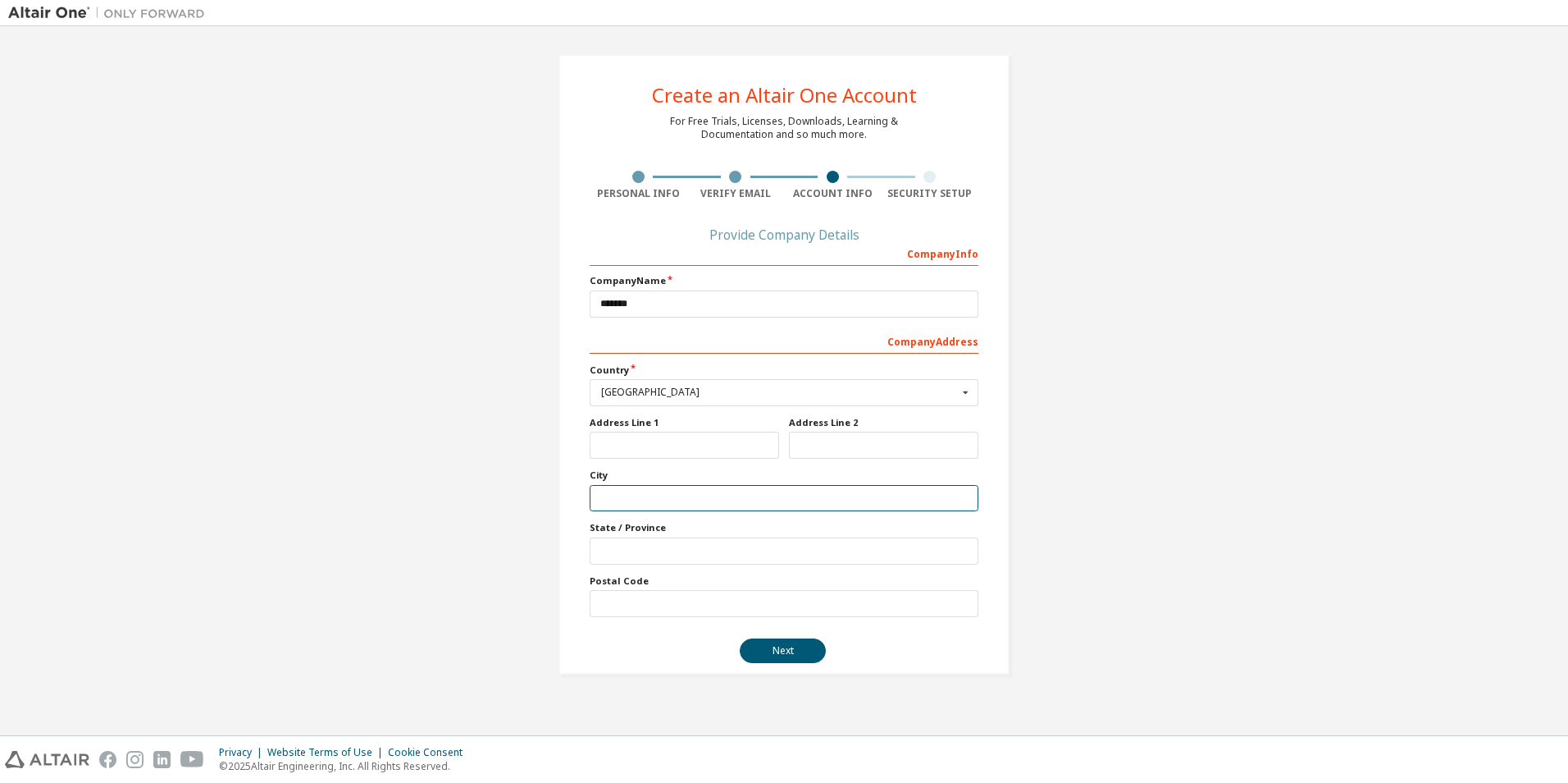
click at [726, 496] on input "text" at bounding box center [784, 498] width 389 height 27
type input "*****"
click at [710, 568] on div "Company Info Company Name ******* Company Address *** Country Sri Lanka Afghani…" at bounding box center [784, 428] width 389 height 377
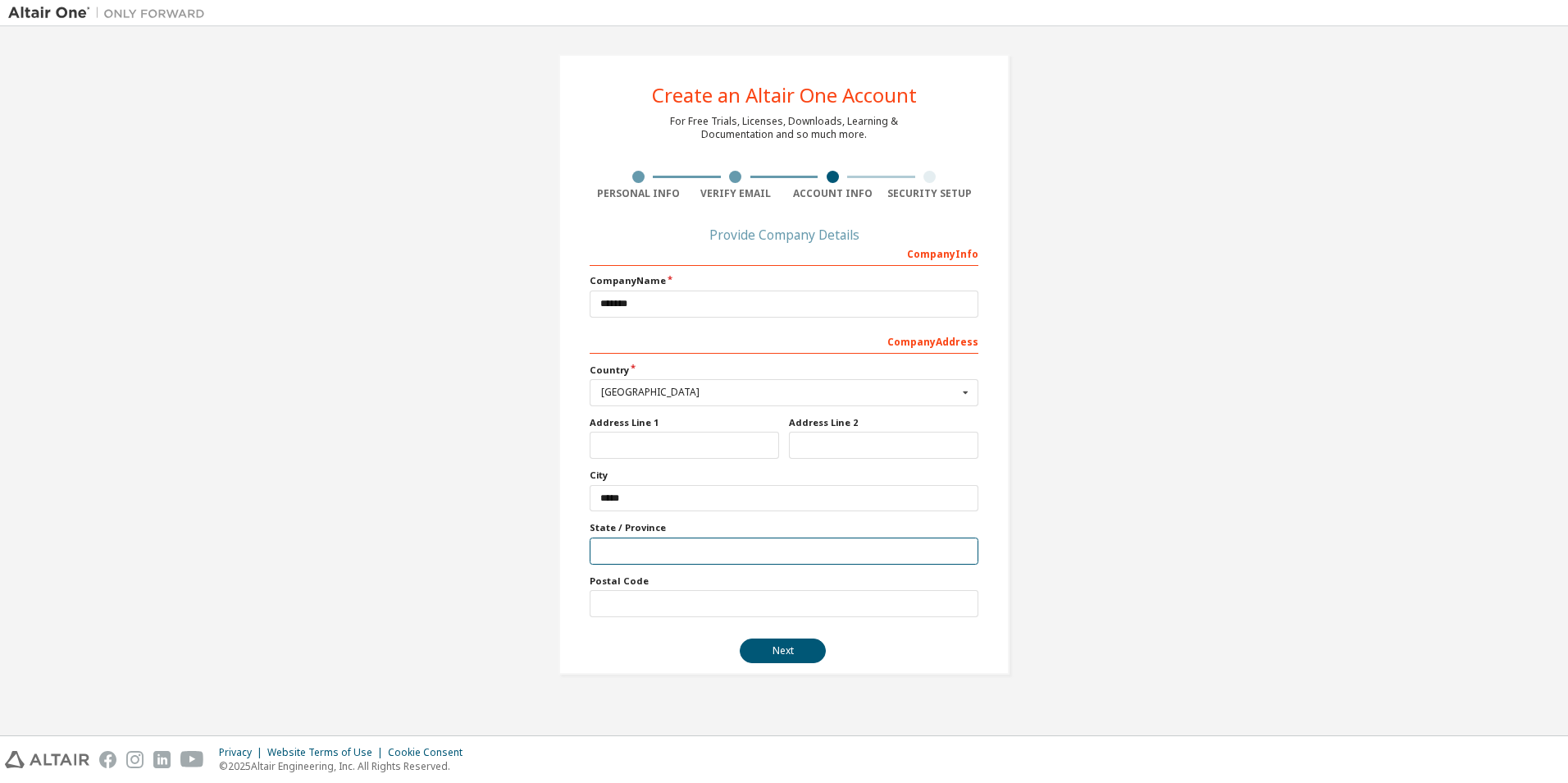
click at [712, 555] on input "text" at bounding box center [784, 550] width 389 height 27
type input "*******"
click at [709, 620] on form "Provide Company Details Company Info Company Name ******* Company Address *** C…" at bounding box center [784, 447] width 389 height 433
click at [777, 640] on button "Next" at bounding box center [783, 651] width 86 height 25
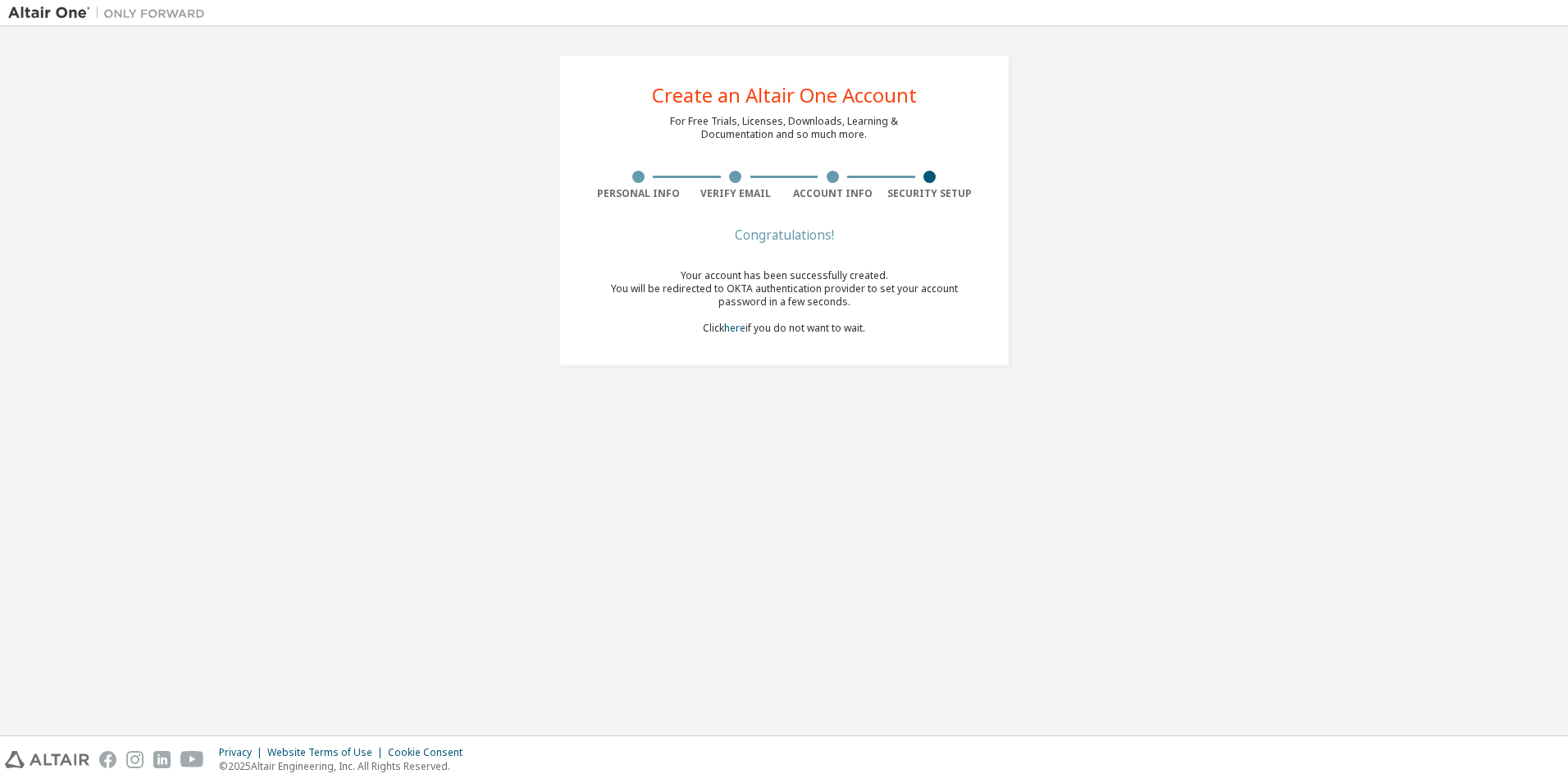
click at [754, 326] on div "Your account has been successfully created. You will be redirected to OKTA auth…" at bounding box center [784, 302] width 389 height 66
click at [754, 336] on div "Congratulations! Your account has been successfully created. You will be redire…" at bounding box center [784, 292] width 389 height 124
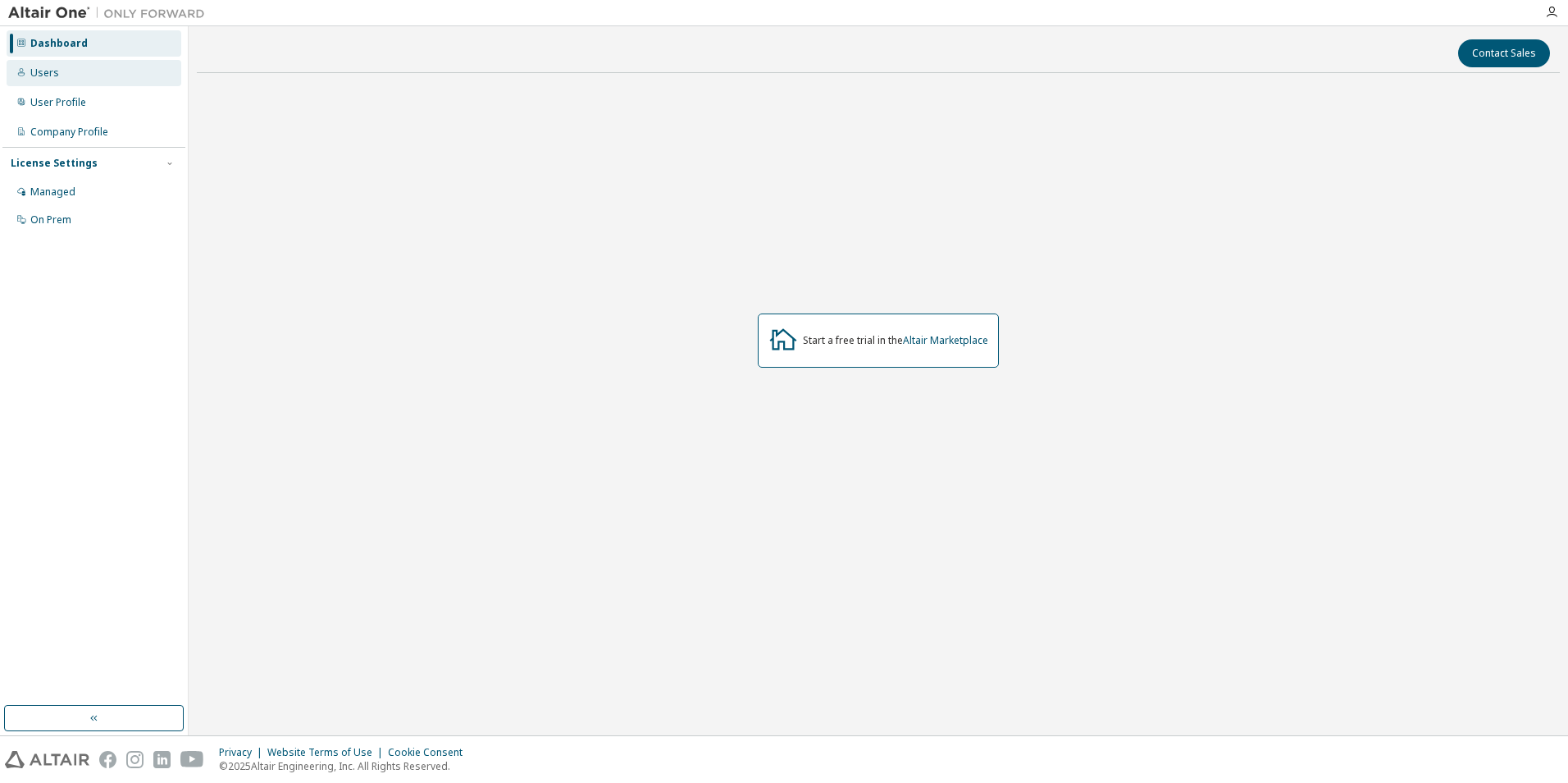
click at [41, 67] on div "Users" at bounding box center [44, 73] width 28 height 13
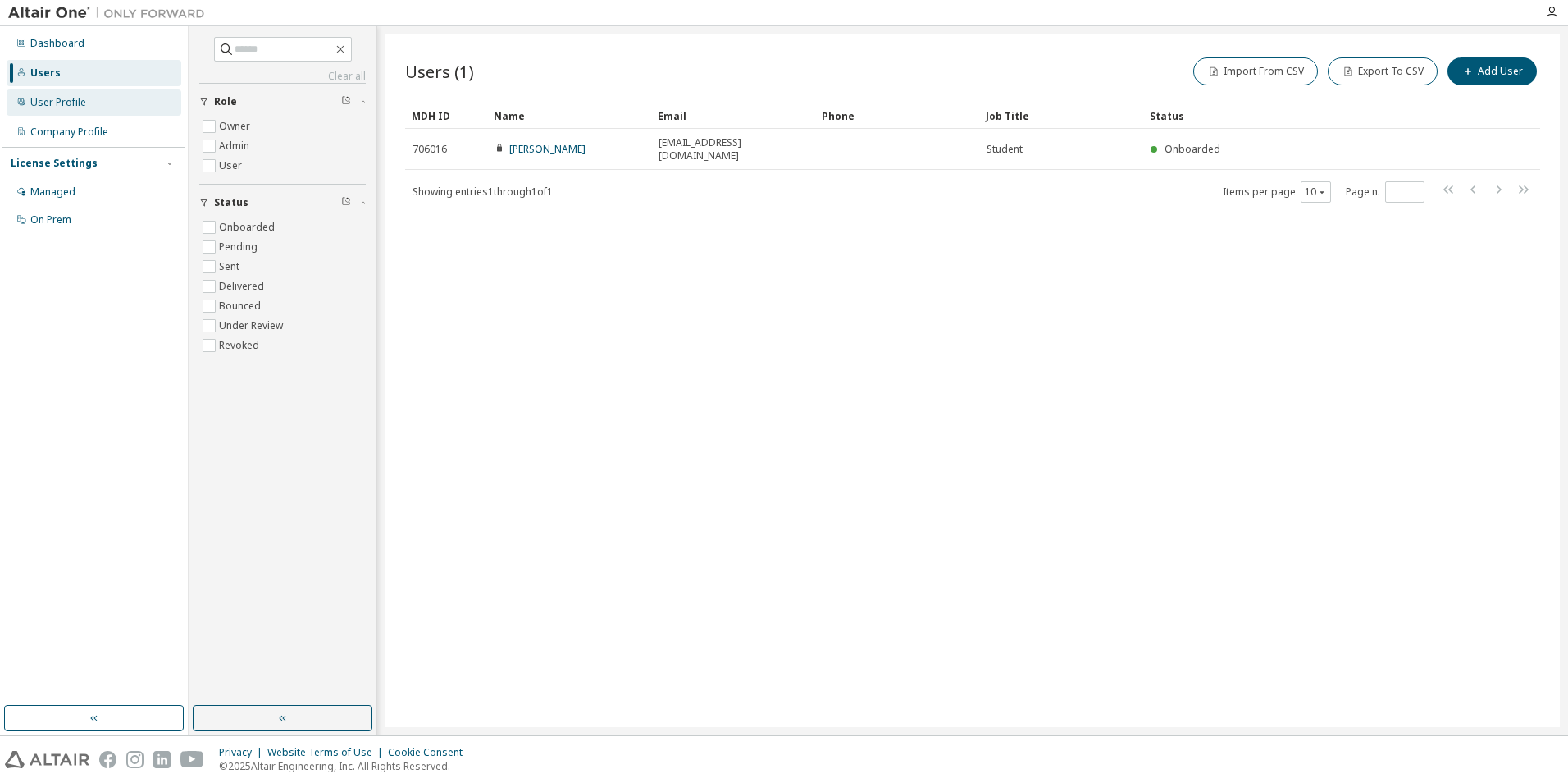
click at [55, 109] on div "User Profile" at bounding box center [93, 103] width 175 height 27
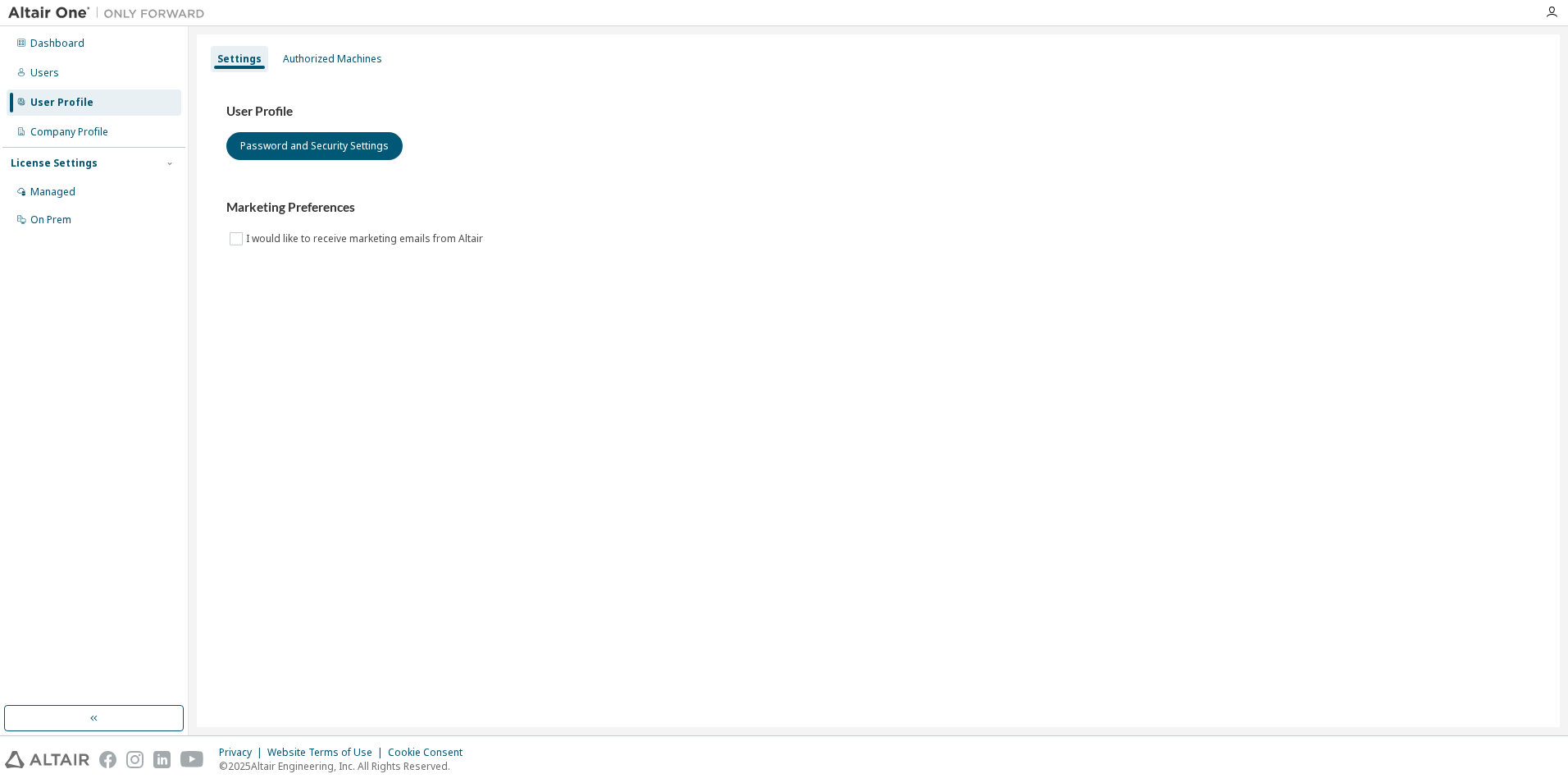
click at [67, 146] on div "Dashboard Users User Profile Company Profile License Settings Managed On Prem" at bounding box center [94, 131] width 183 height 206
click at [85, 130] on div "Company Profile" at bounding box center [69, 131] width 78 height 13
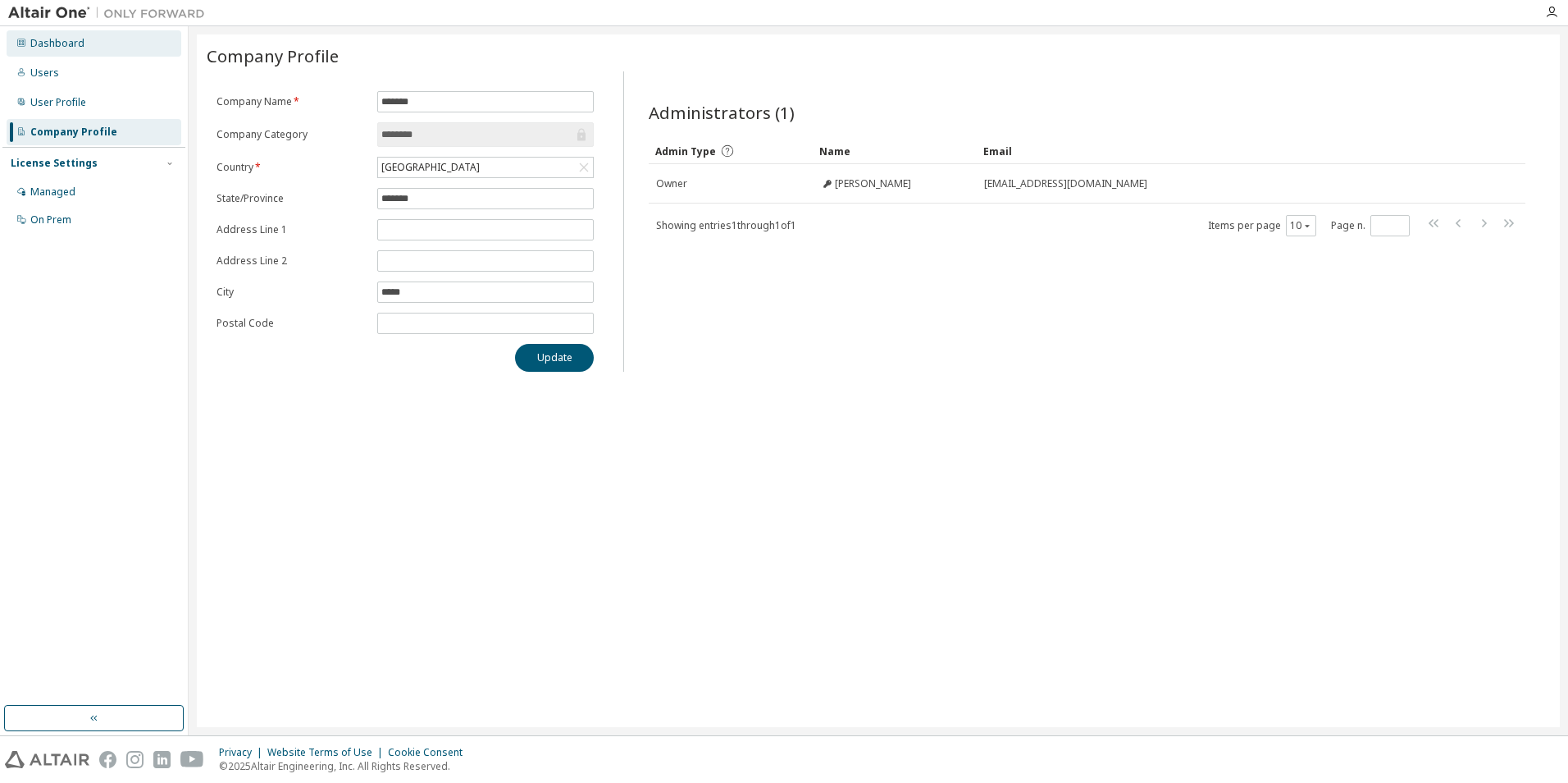
click at [76, 50] on div "Dashboard" at bounding box center [93, 44] width 175 height 27
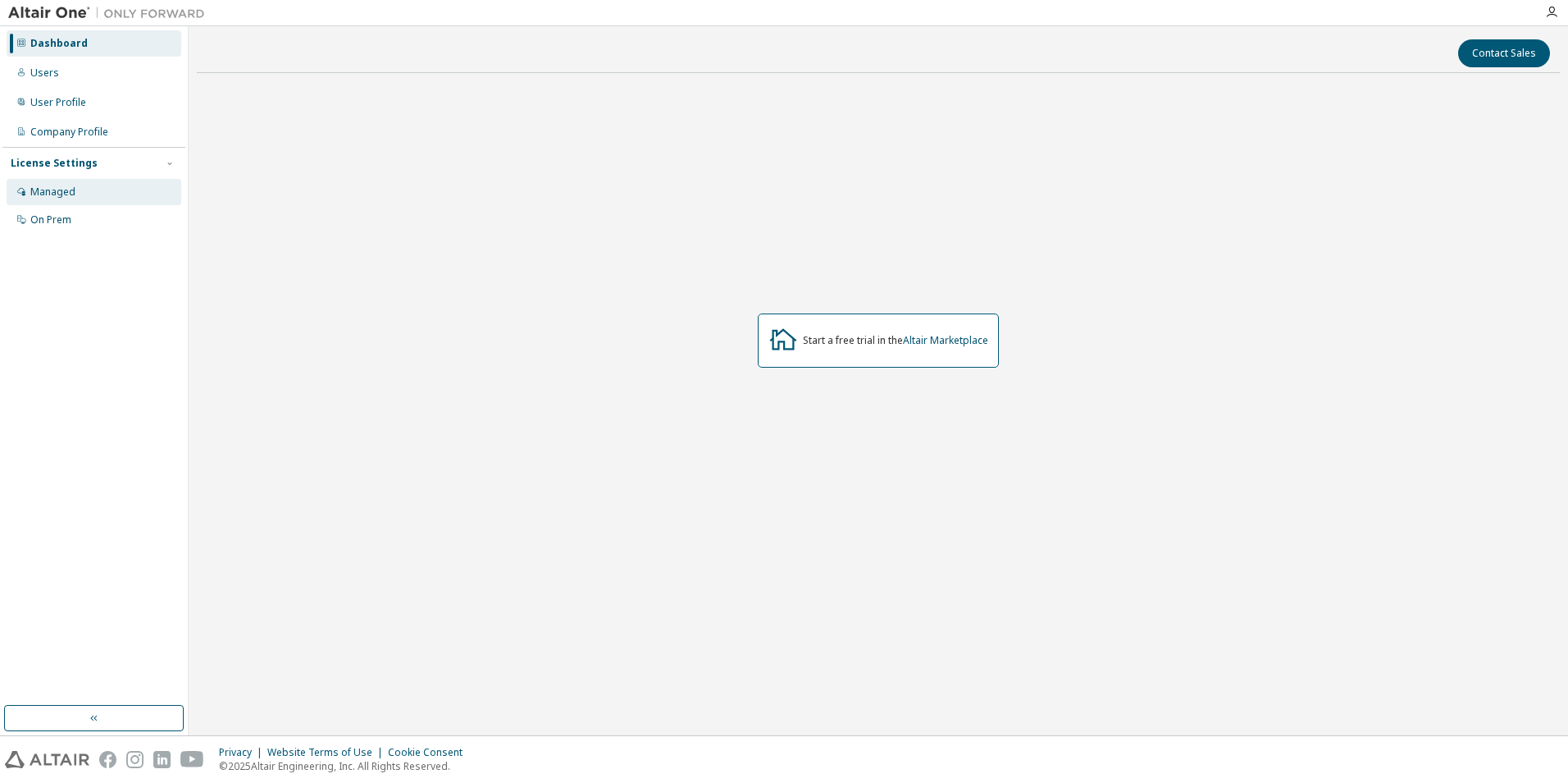
click at [156, 198] on div "Managed" at bounding box center [93, 192] width 175 height 27
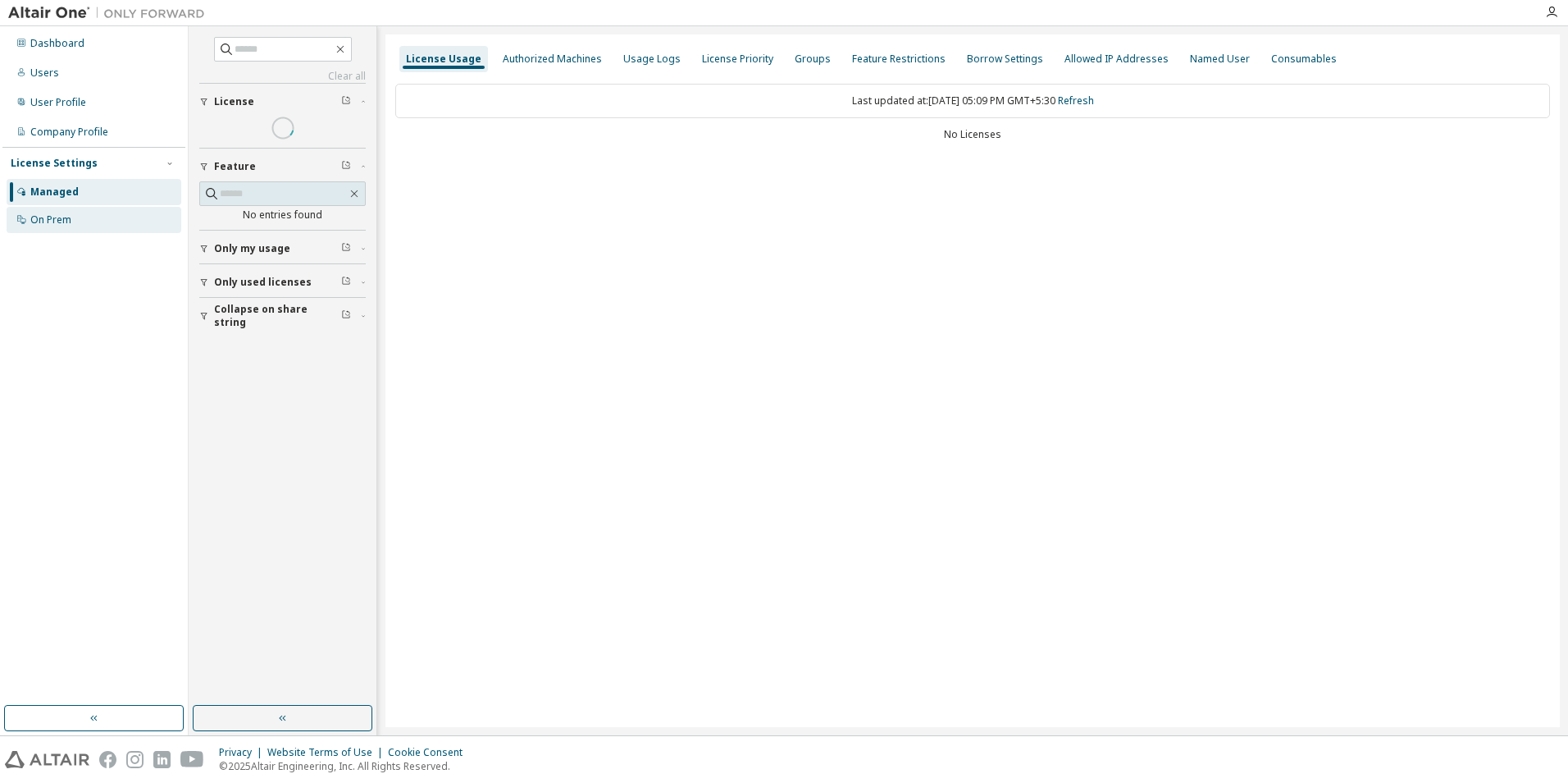
click at [134, 210] on div "On Prem" at bounding box center [93, 220] width 175 height 27
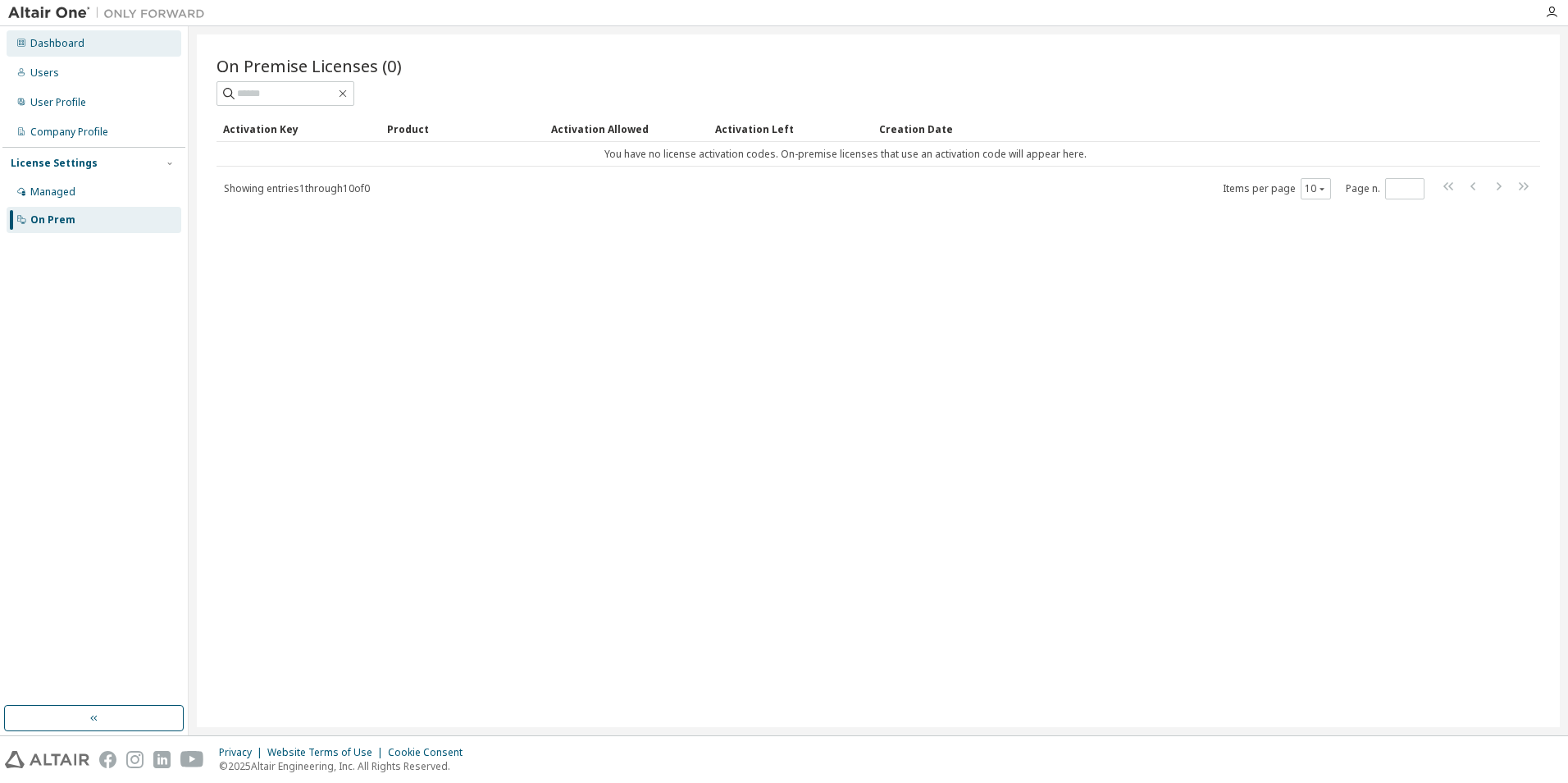
click at [76, 45] on div "Dashboard" at bounding box center [57, 44] width 54 height 13
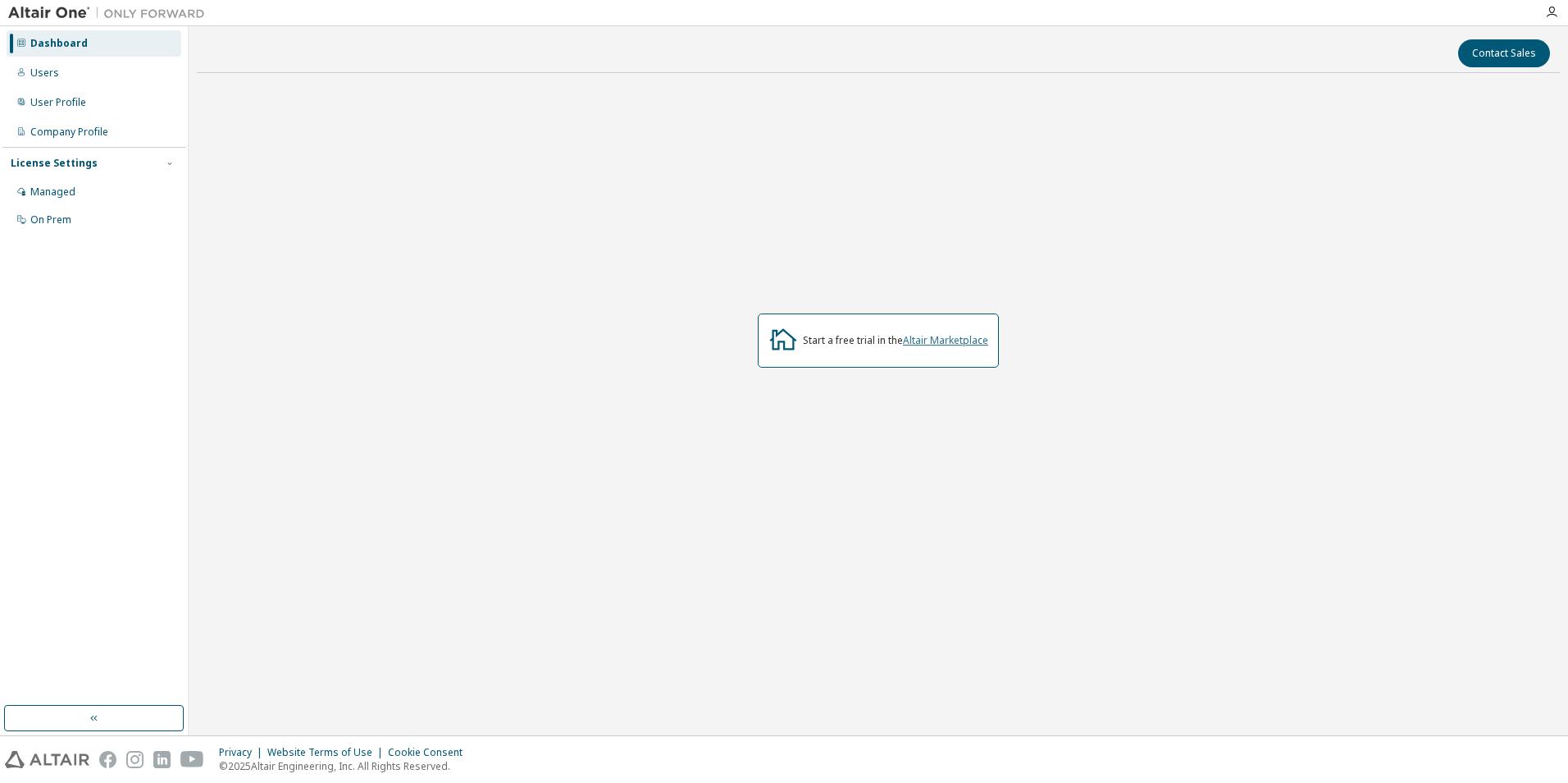
click at [942, 345] on link "Altair Marketplace" at bounding box center [946, 340] width 85 height 14
click at [689, 622] on div "Contact Sales Start a free trial in the Altair Marketplace" at bounding box center [879, 381] width 1363 height 692
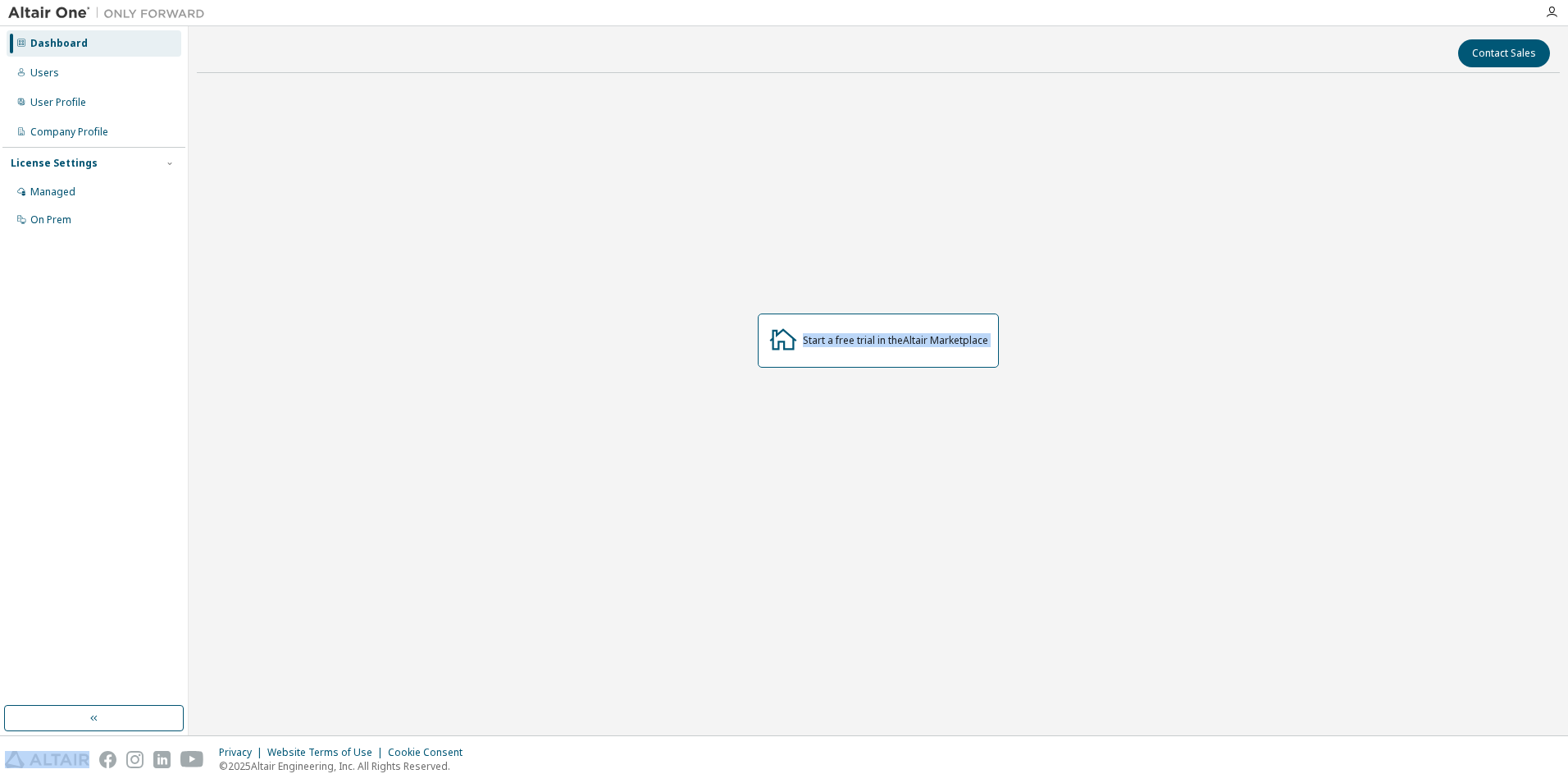
click at [689, 622] on div "Contact Sales Start a free trial in the Altair Marketplace" at bounding box center [879, 381] width 1363 height 692
drag, startPoint x: 689, startPoint y: 622, endPoint x: 652, endPoint y: 489, distance: 138.1
click at [652, 489] on div "Start a free trial in the Altair Marketplace" at bounding box center [879, 340] width 1363 height 509
drag, startPoint x: 652, startPoint y: 489, endPoint x: 482, endPoint y: 416, distance: 185.0
click at [482, 416] on div "Start a free trial in the Altair Marketplace" at bounding box center [879, 340] width 1363 height 509
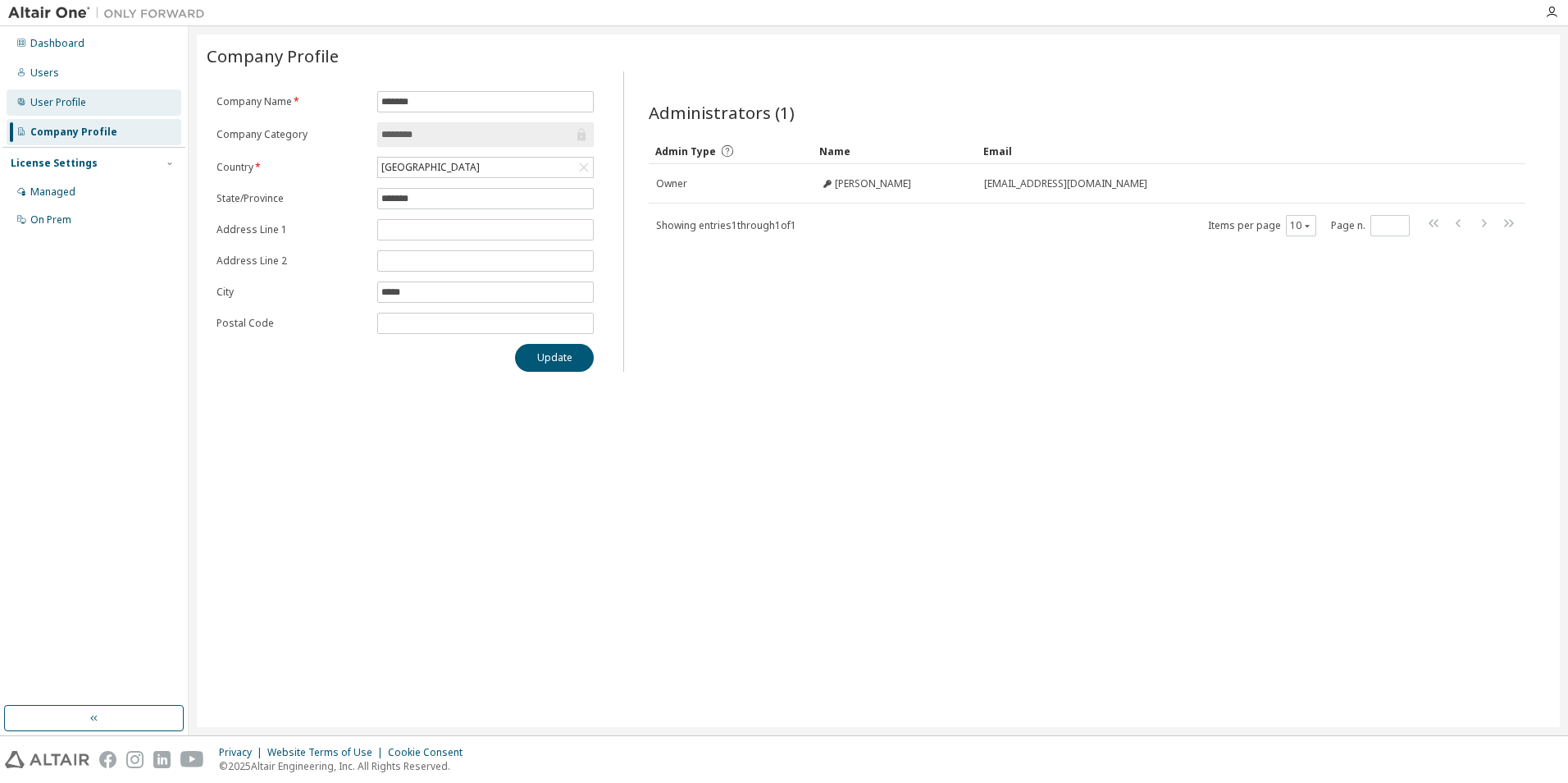
click at [59, 97] on div "User Profile" at bounding box center [58, 102] width 56 height 13
click at [65, 99] on div "User Profile" at bounding box center [58, 102] width 56 height 13
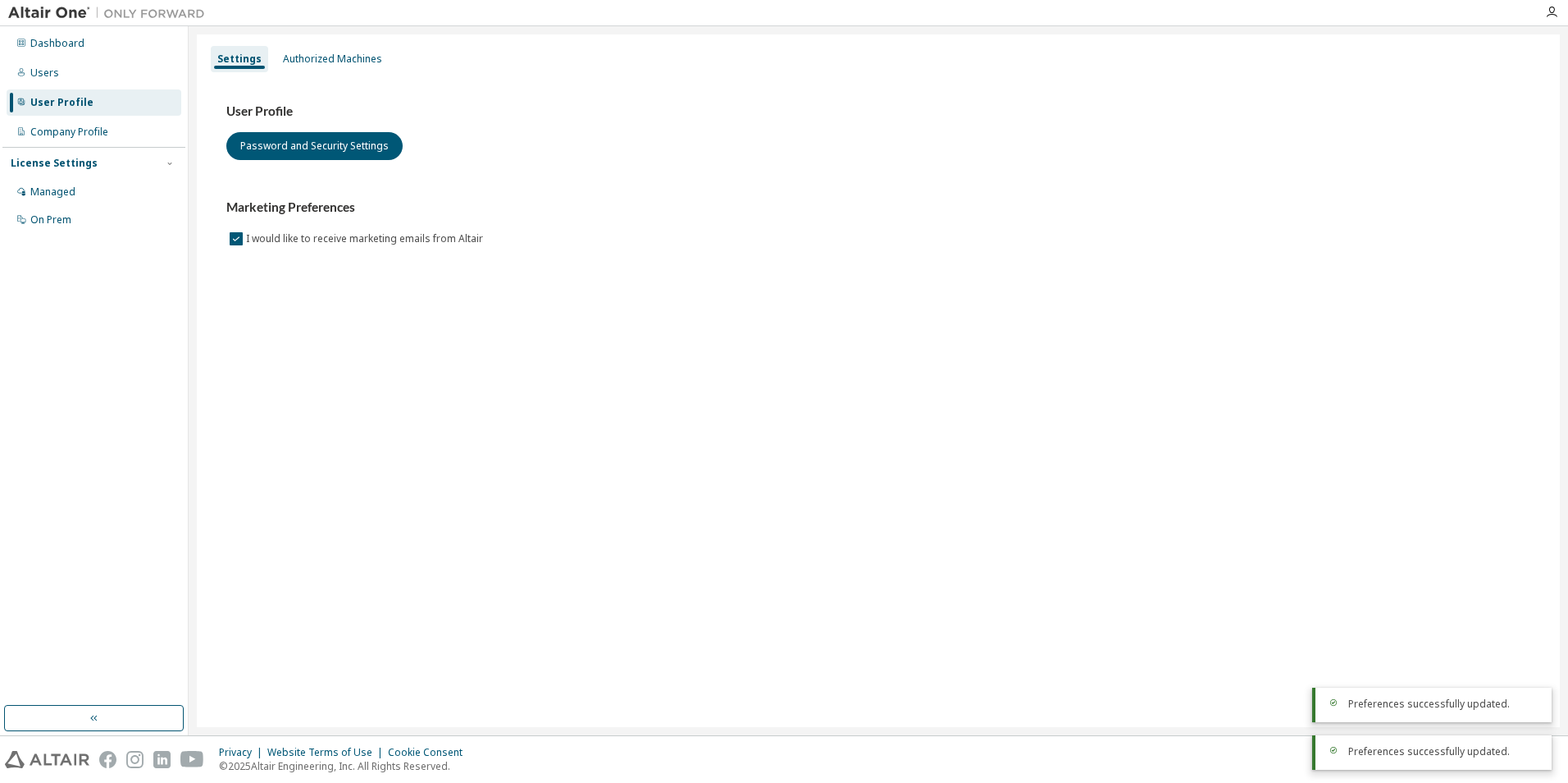
click at [223, 328] on div "Settings Authorized Machines User Profile Password and Security Settings Market…" at bounding box center [879, 381] width 1363 height 692
click at [77, 130] on div "Company Profile" at bounding box center [69, 131] width 78 height 13
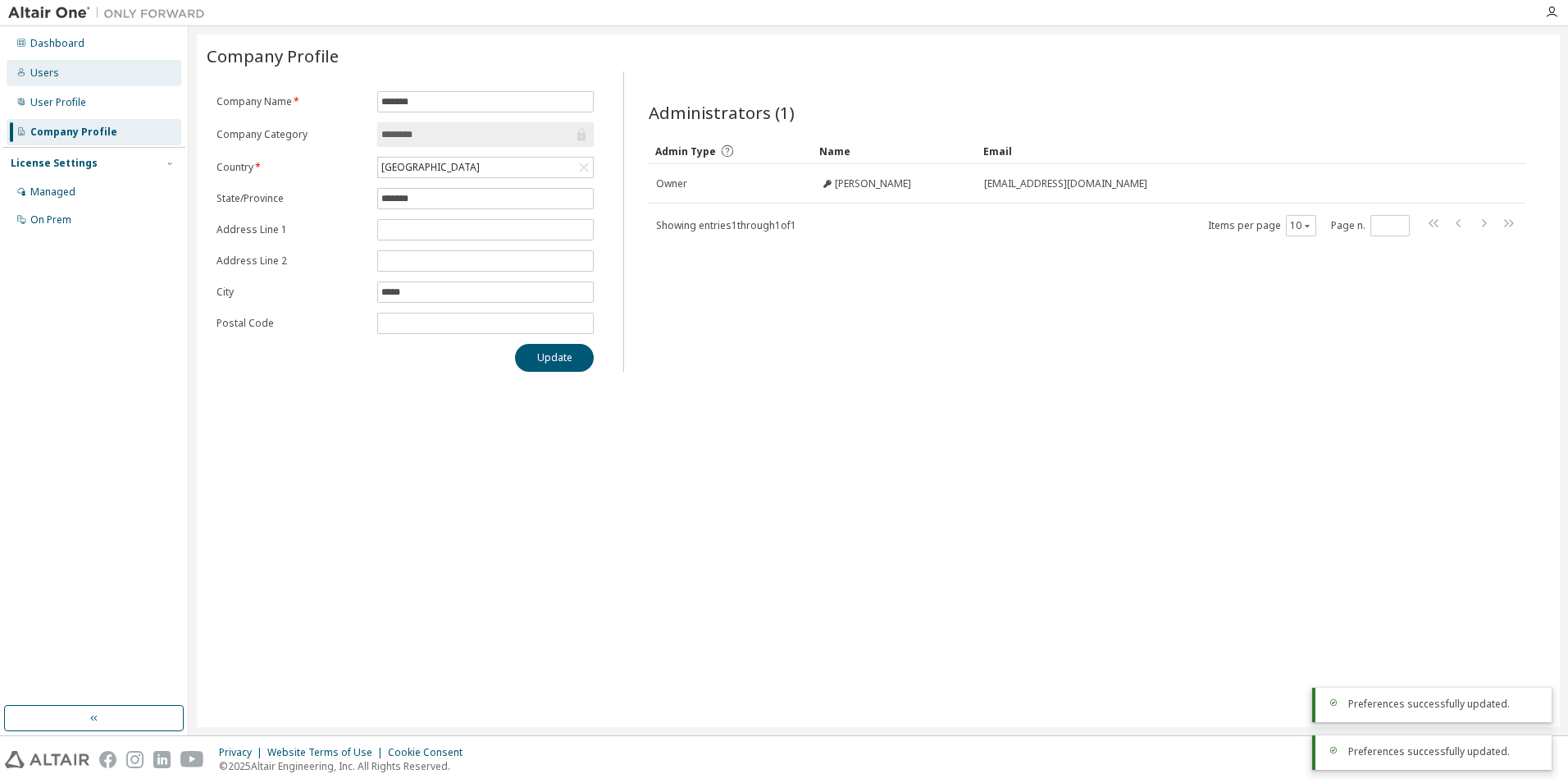
click at [66, 68] on div "Users" at bounding box center [93, 73] width 175 height 27
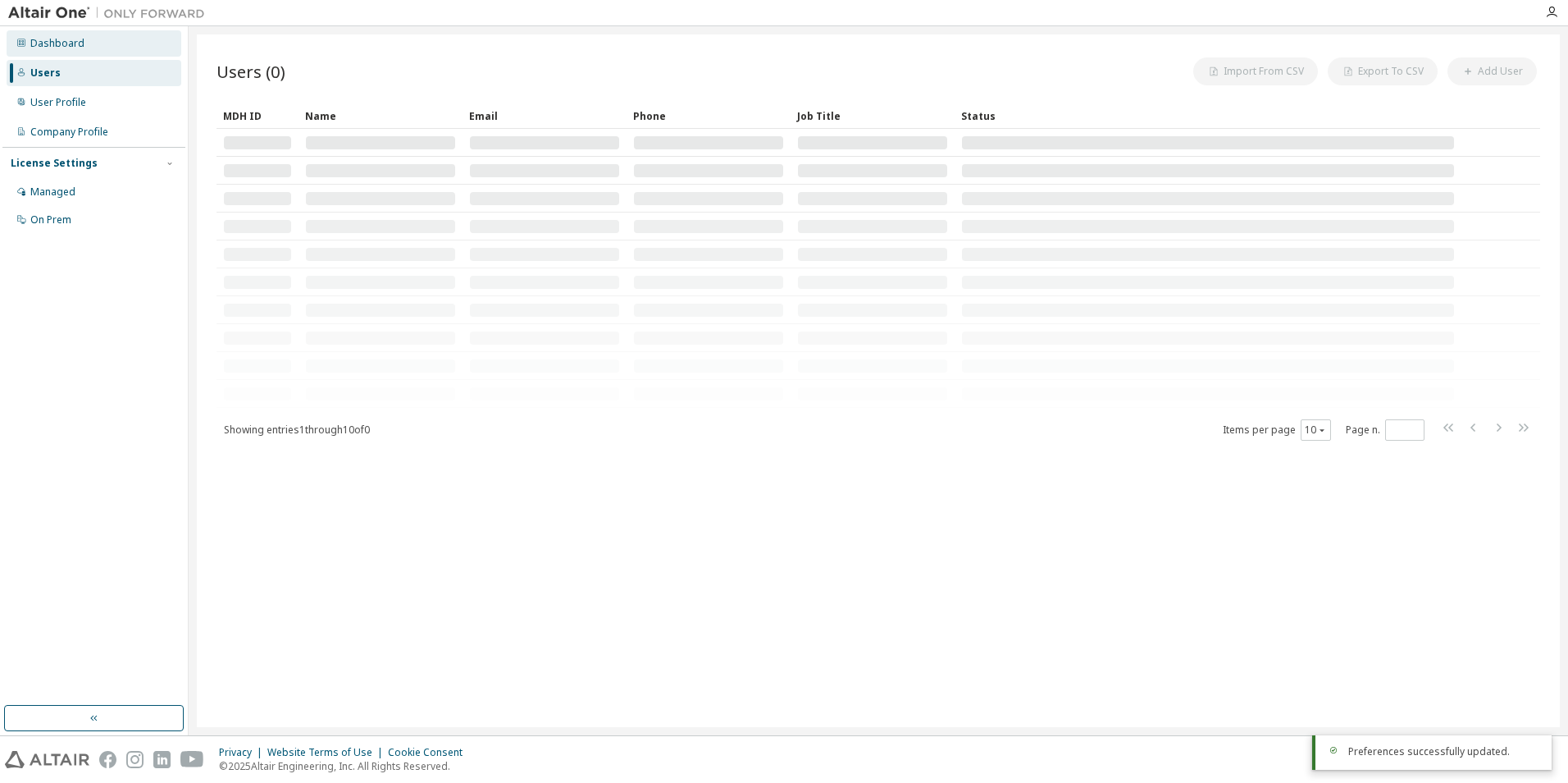
click at [70, 40] on div "Dashboard" at bounding box center [57, 44] width 54 height 13
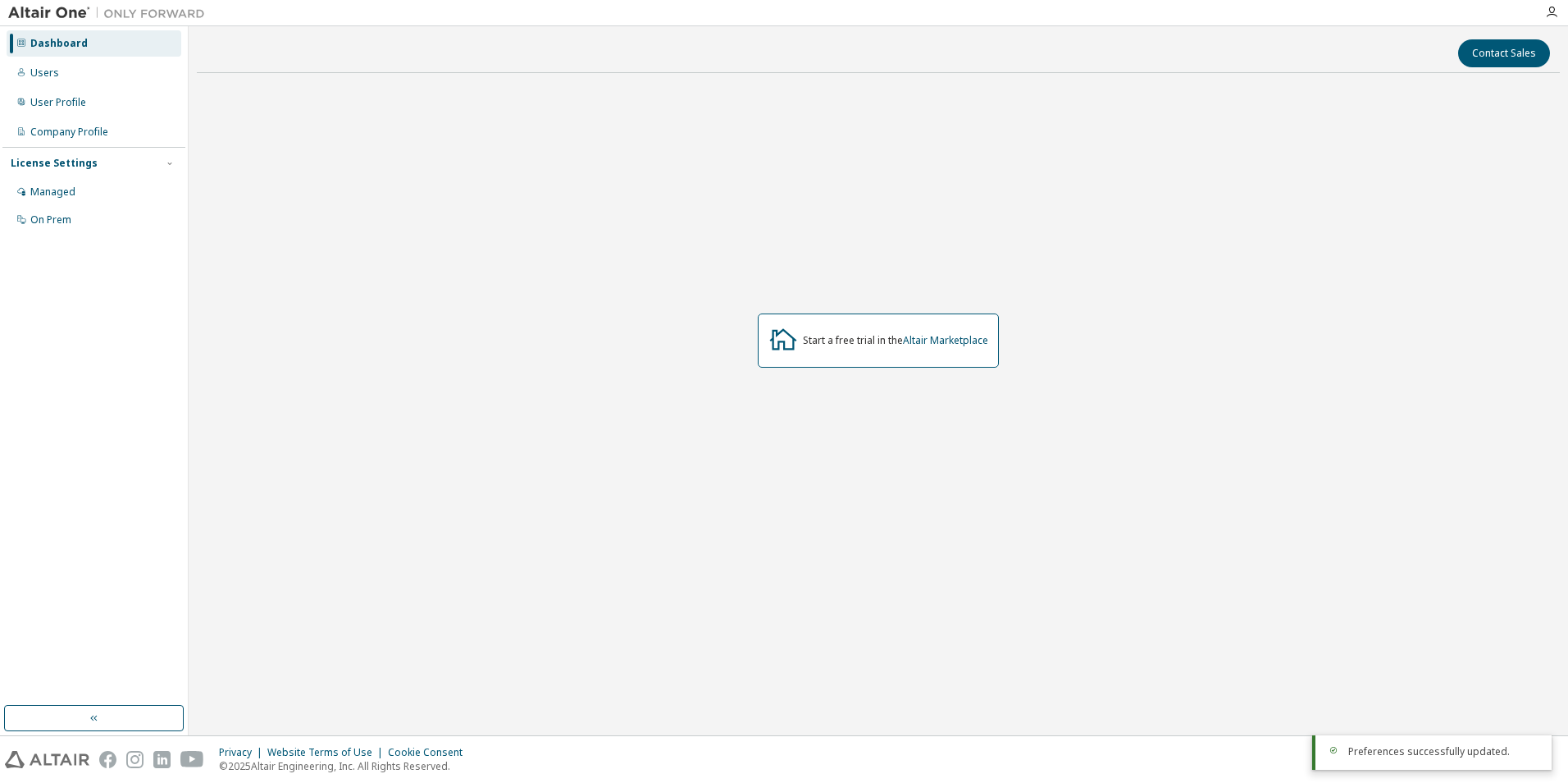
click at [413, 429] on div "Start a free trial in the Altair Marketplace" at bounding box center [879, 340] width 1363 height 509
click at [17, 110] on div "User Profile" at bounding box center [93, 103] width 175 height 27
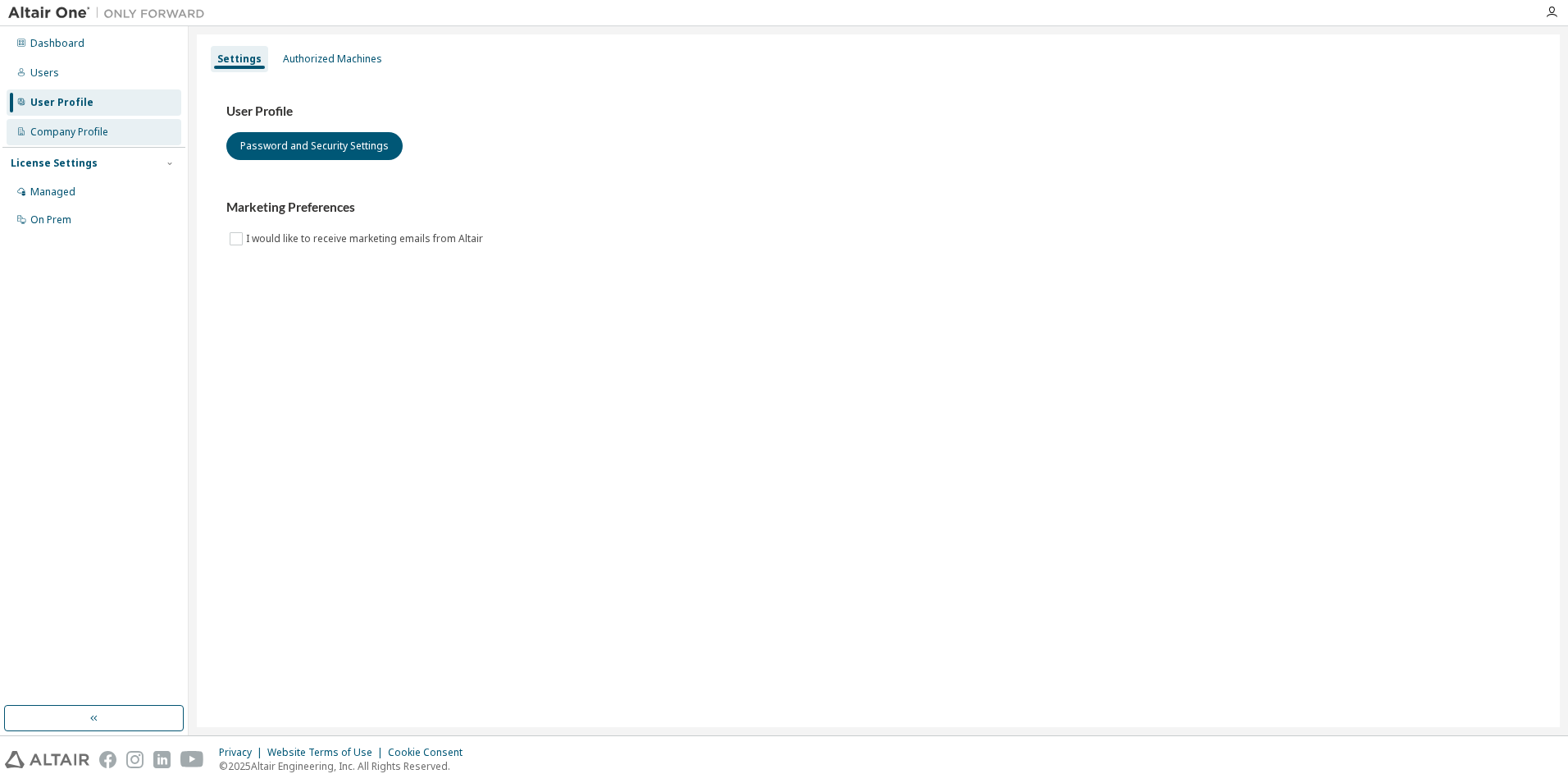
click at [44, 142] on div "Company Profile" at bounding box center [93, 132] width 175 height 27
